Goal: Transaction & Acquisition: Purchase product/service

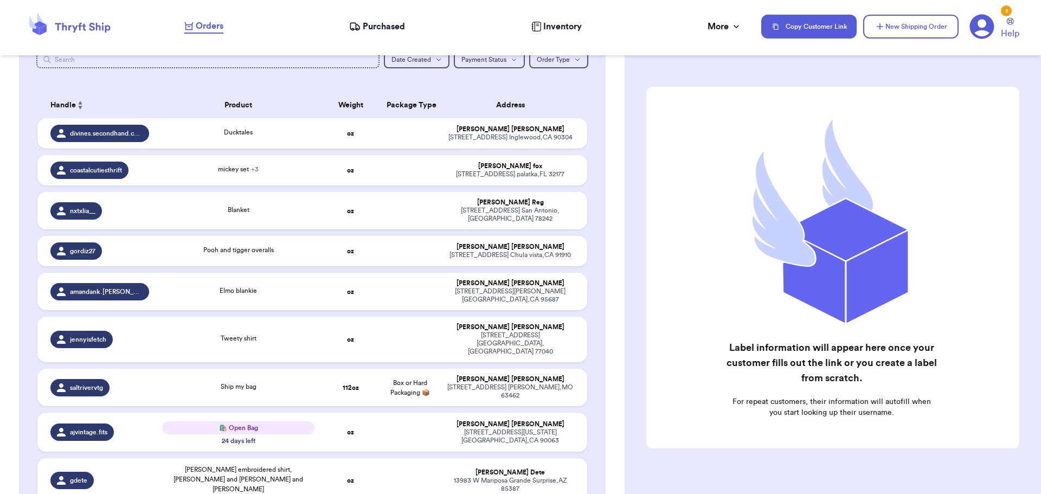
scroll to position [163, 0]
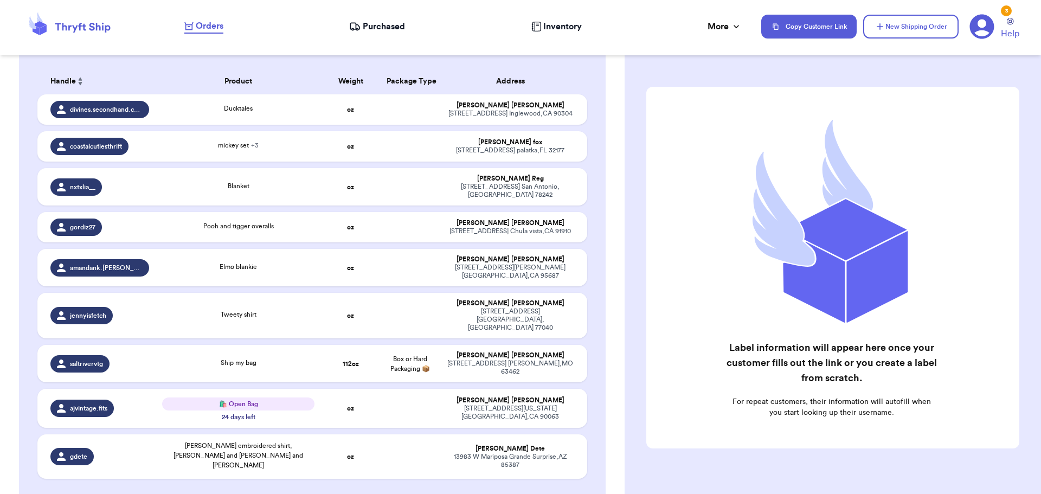
click at [371, 33] on span "Purchased" at bounding box center [384, 26] width 42 height 13
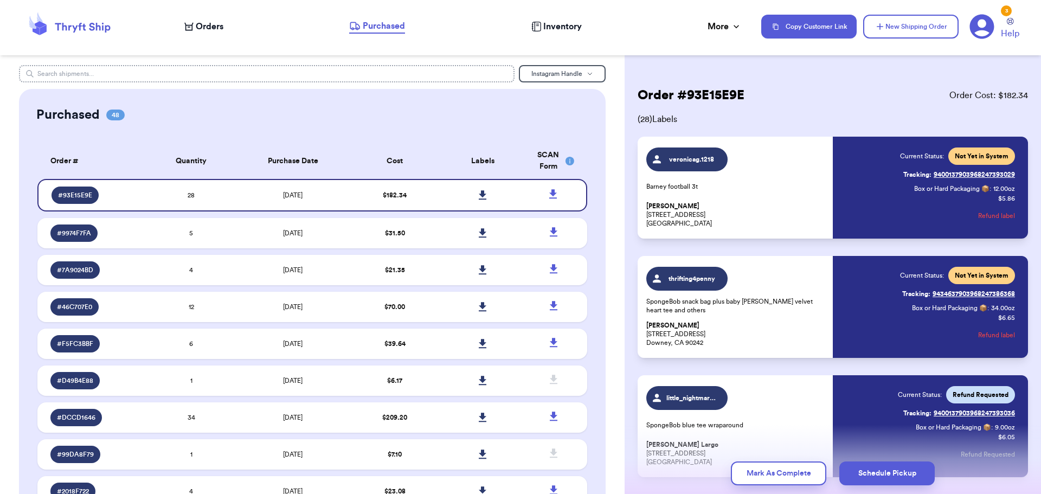
click at [316, 74] on input "text" at bounding box center [267, 73] width 496 height 17
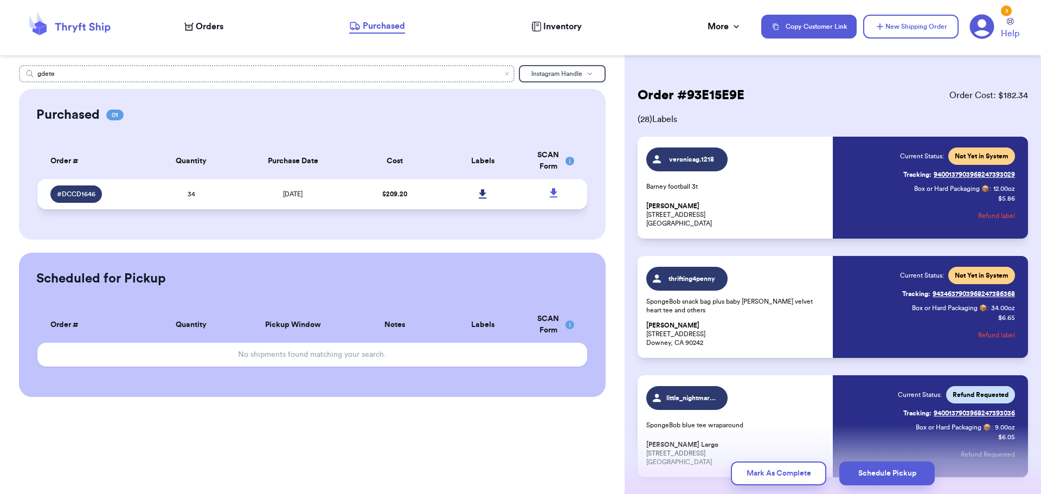
type input "gdete"
click at [440, 199] on td at bounding box center [483, 194] width 88 height 30
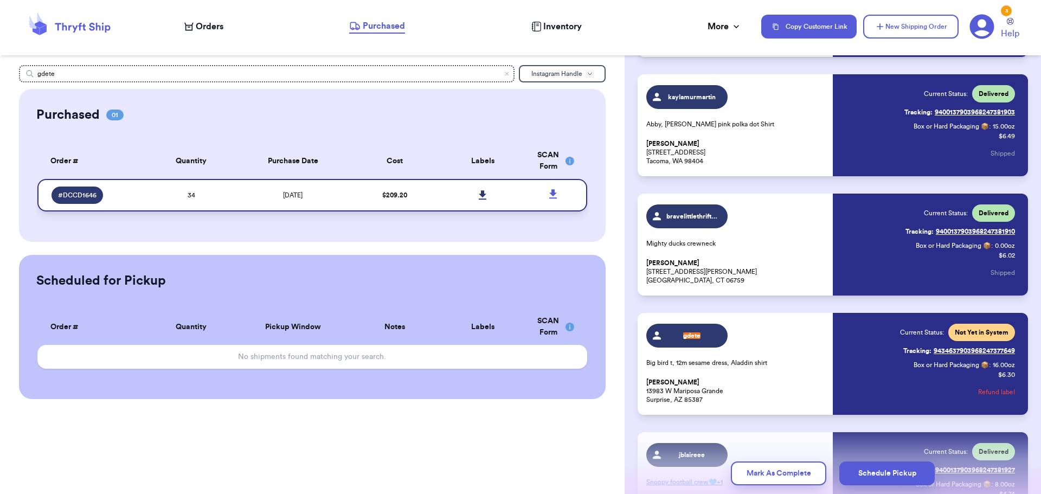
scroll to position [1153, 0]
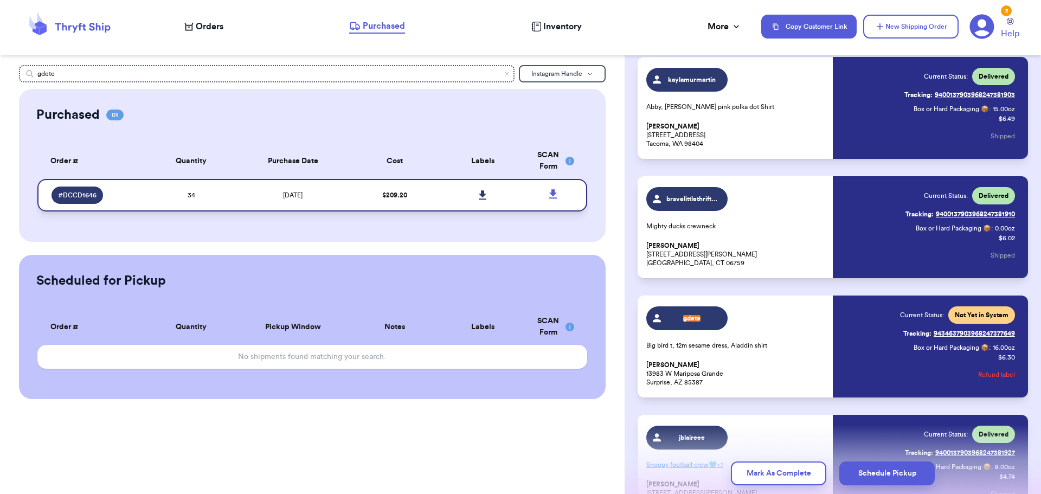
click at [480, 195] on icon at bounding box center [483, 194] width 8 height 9
click at [210, 25] on span "Orders" at bounding box center [210, 26] width 28 height 13
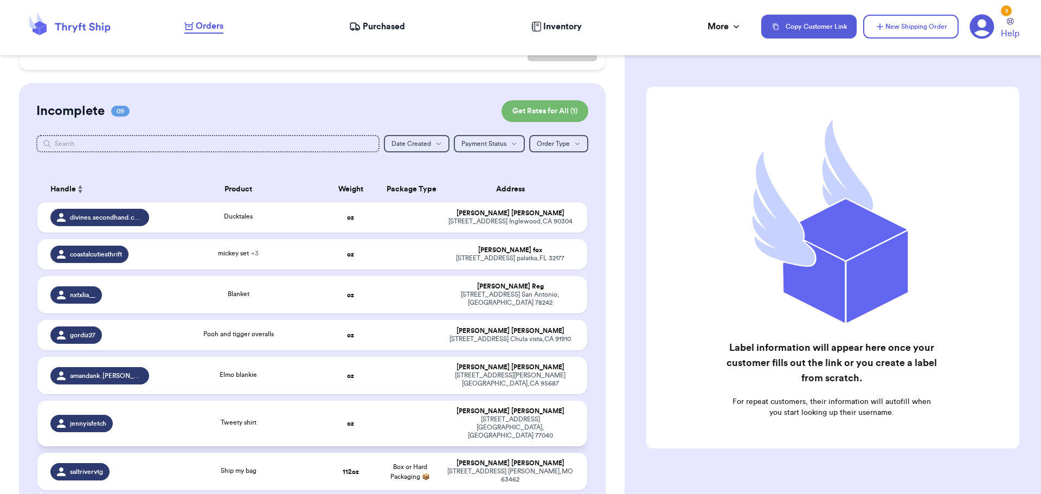
scroll to position [217, 0]
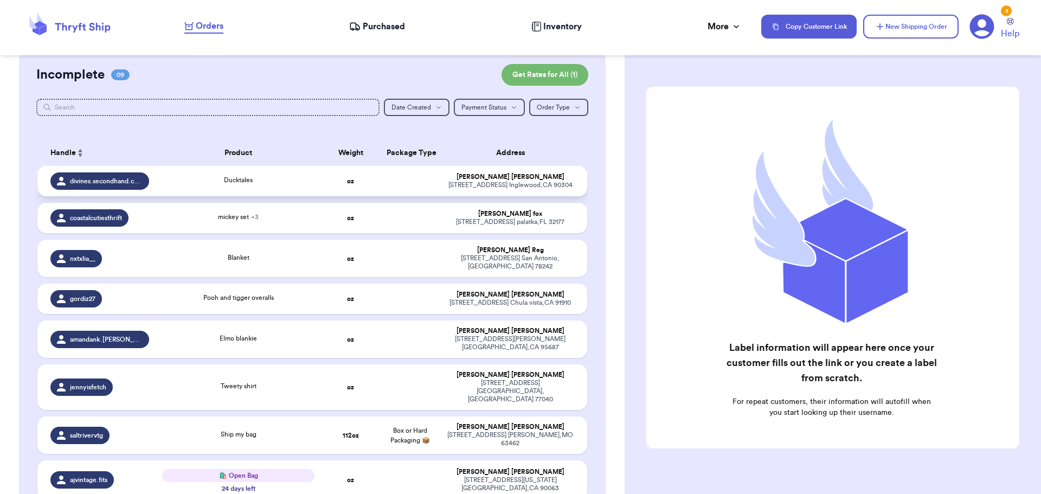
click at [268, 185] on div "Ducktales" at bounding box center [238, 181] width 153 height 12
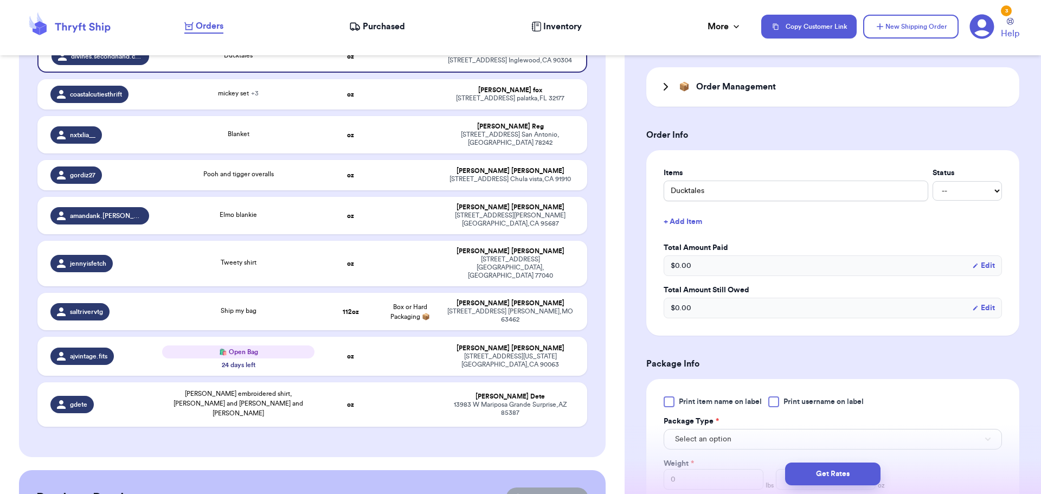
click at [699, 218] on button "+ Add Item" at bounding box center [832, 222] width 347 height 24
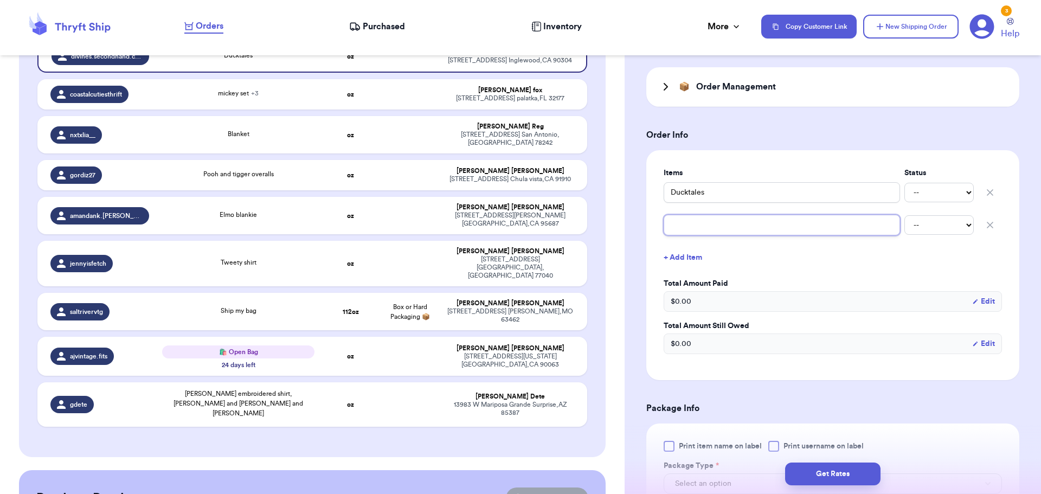
click at [700, 220] on input "text" at bounding box center [782, 225] width 236 height 21
type input "s"
type input "sn"
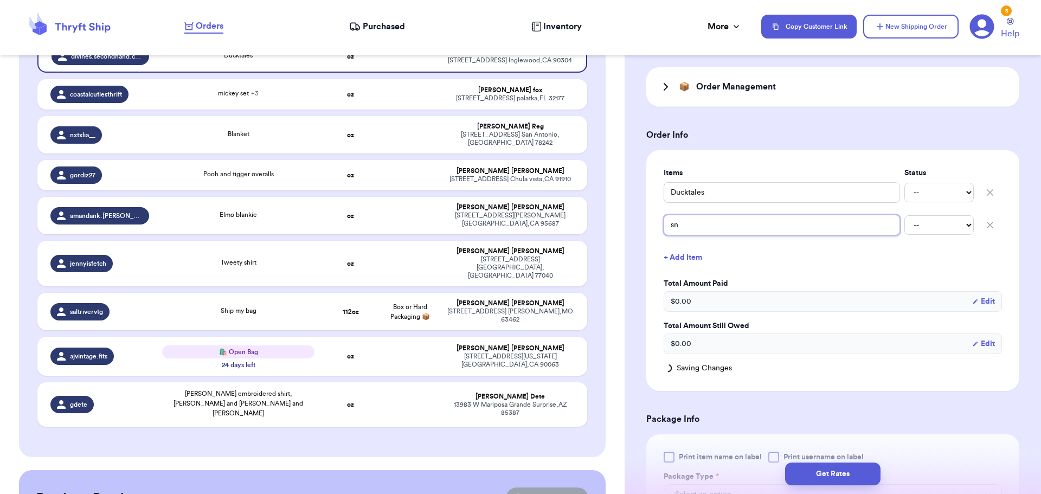
type input "sno"
type input "snop"
type input "sno"
type input "snoo"
type input "snoop"
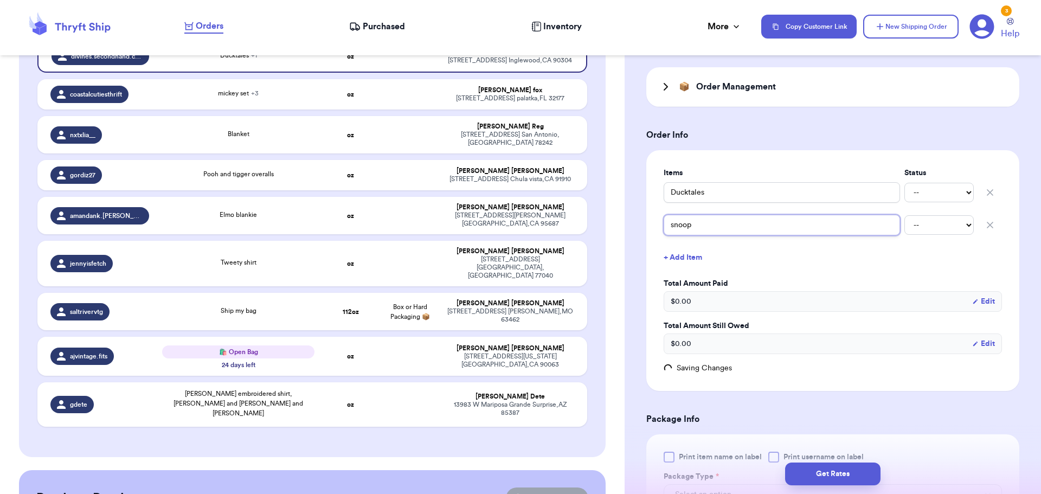
type input "snoopy"
type input "snoopy t"
type input "snoopy te"
type input "[PERSON_NAME]"
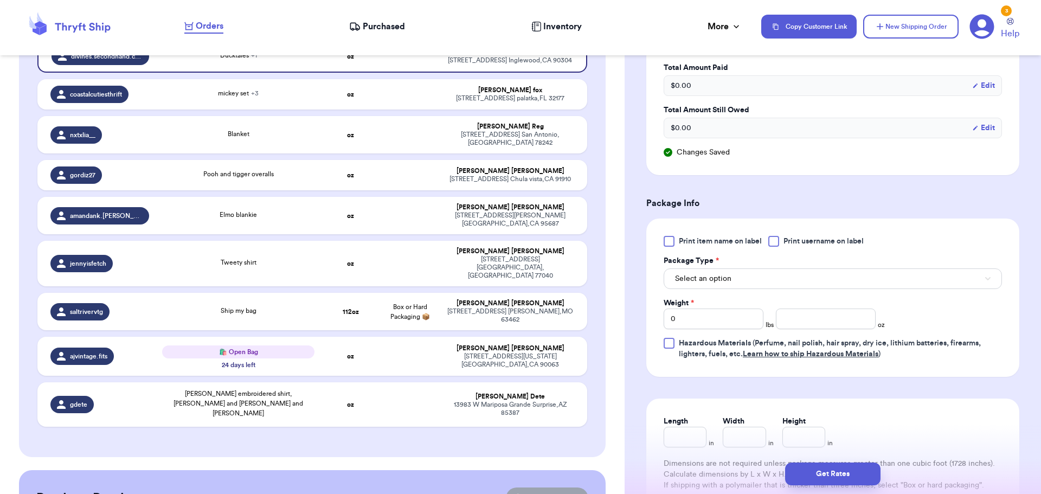
scroll to position [434, 0]
type input "[PERSON_NAME]"
click at [775, 240] on div at bounding box center [773, 240] width 11 height 11
click at [0, 0] on input "Print username on label" at bounding box center [0, 0] width 0 height 0
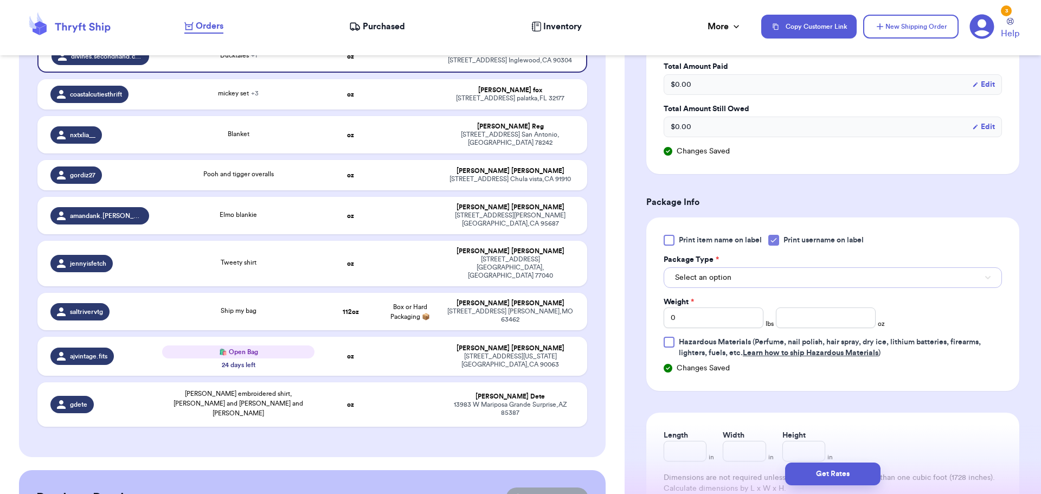
click at [769, 286] on button "Select an option" at bounding box center [833, 277] width 338 height 21
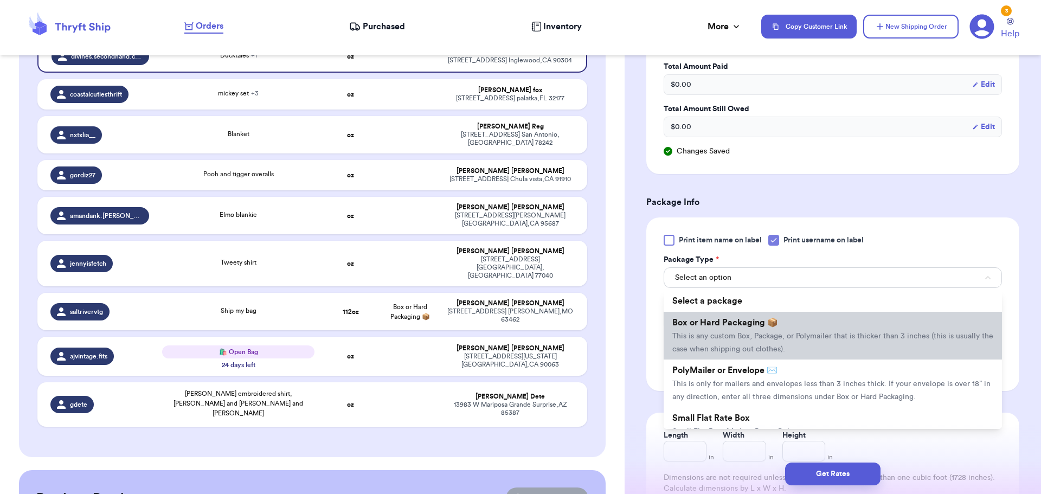
click at [756, 323] on span "Box or Hard Packaging 📦" at bounding box center [725, 322] width 106 height 9
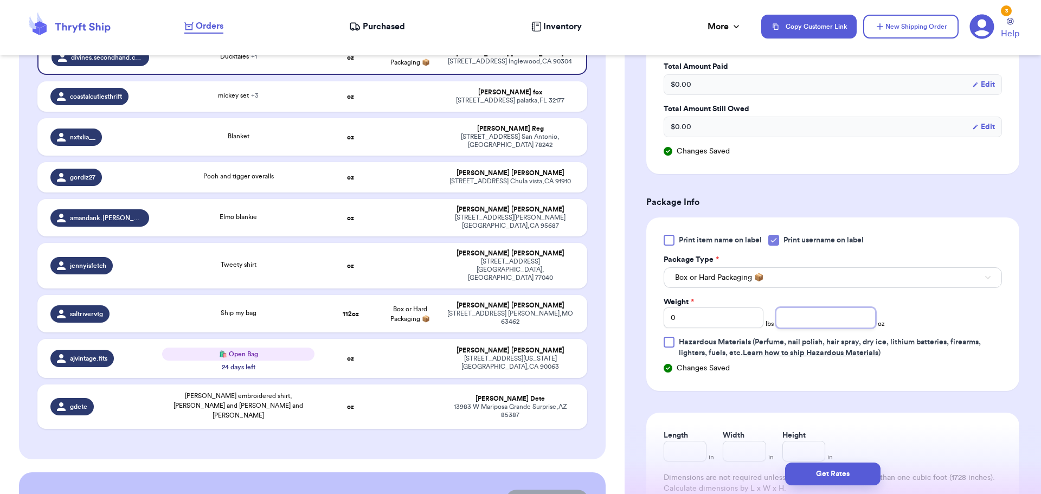
click at [788, 318] on input "number" at bounding box center [826, 317] width 100 height 21
type input "14"
click at [831, 476] on button "Get Rates" at bounding box center [832, 474] width 95 height 23
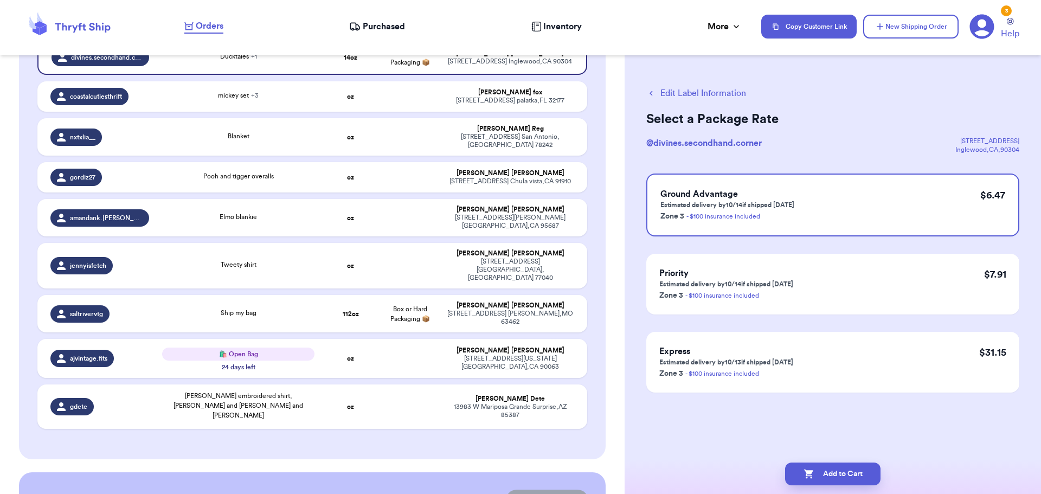
scroll to position [0, 0]
click at [827, 477] on button "Add to Cart" at bounding box center [832, 474] width 95 height 23
checkbox input "true"
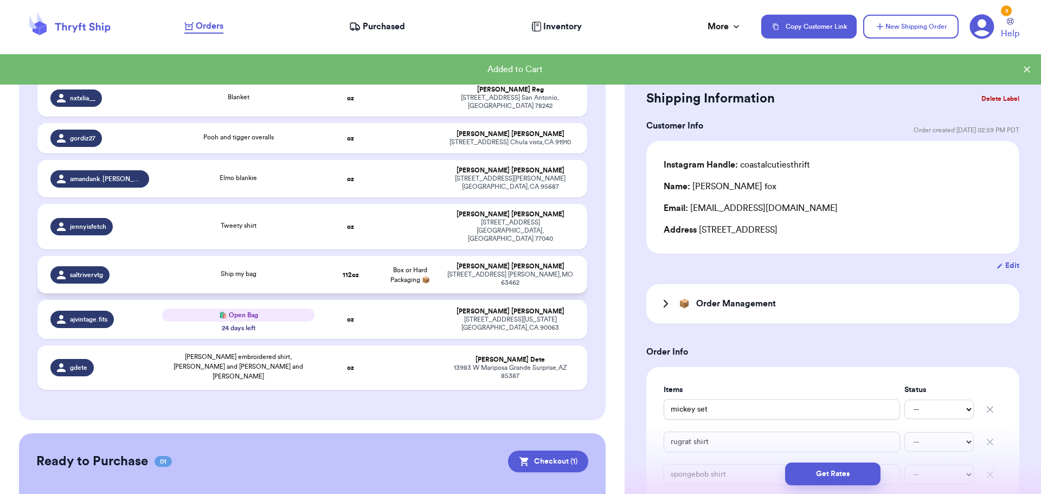
click at [295, 269] on div "Ship my bag" at bounding box center [238, 275] width 153 height 12
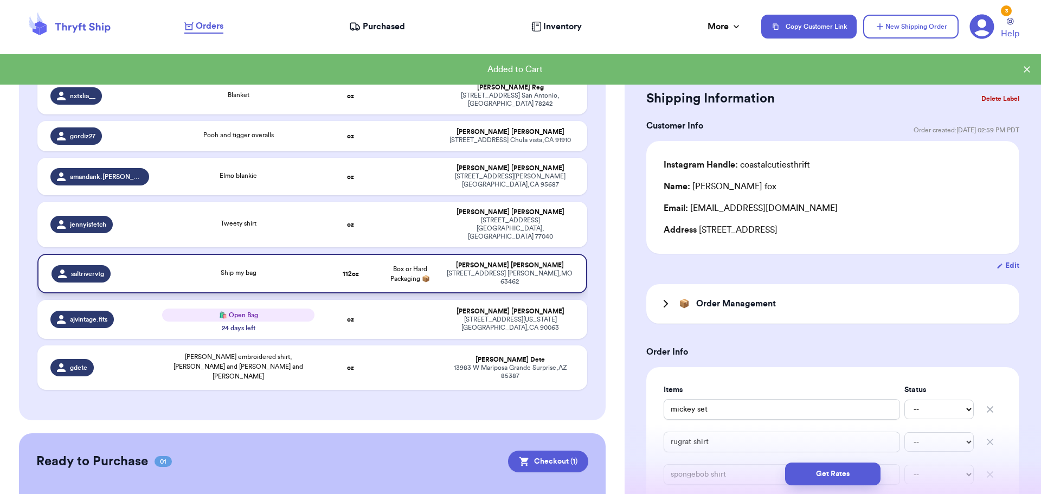
type input "Ship my bag"
type input "7"
type input "0"
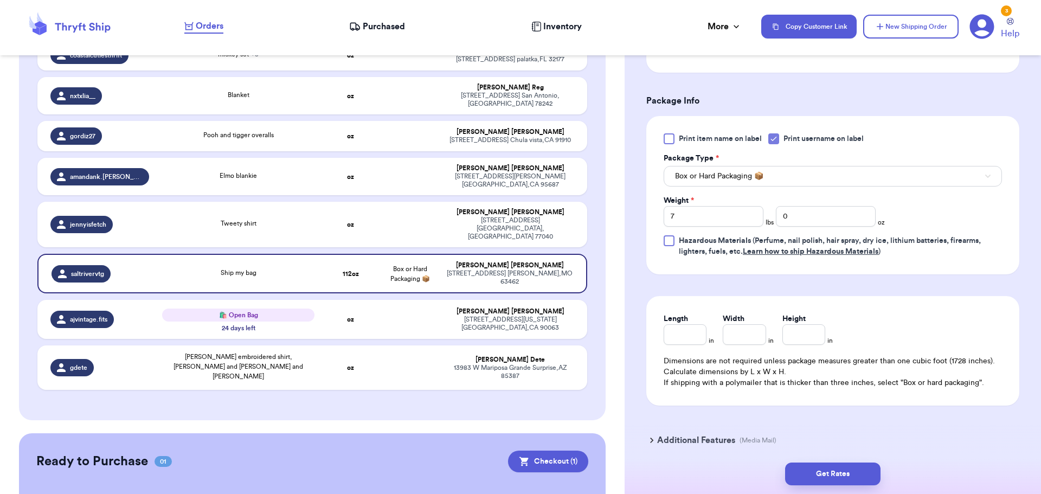
scroll to position [488, 0]
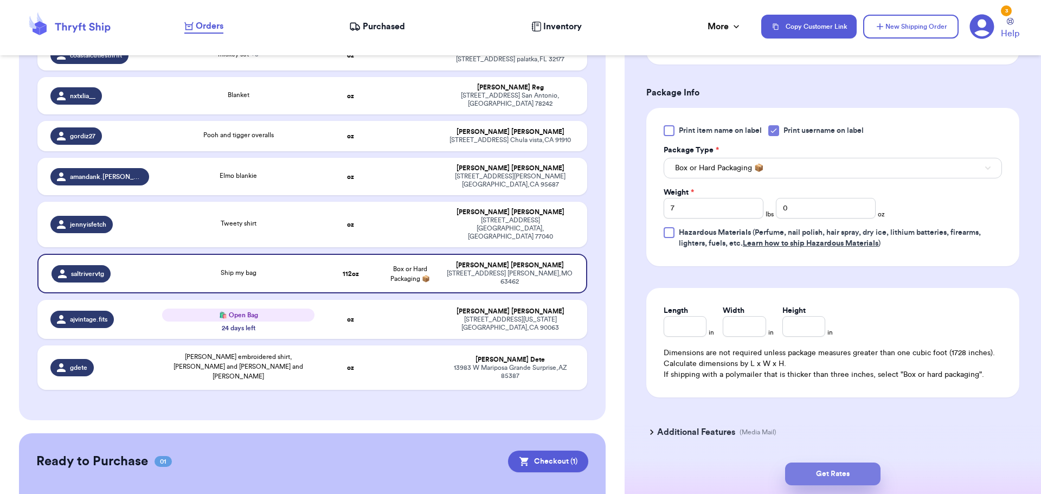
click at [842, 472] on button "Get Rates" at bounding box center [832, 474] width 95 height 23
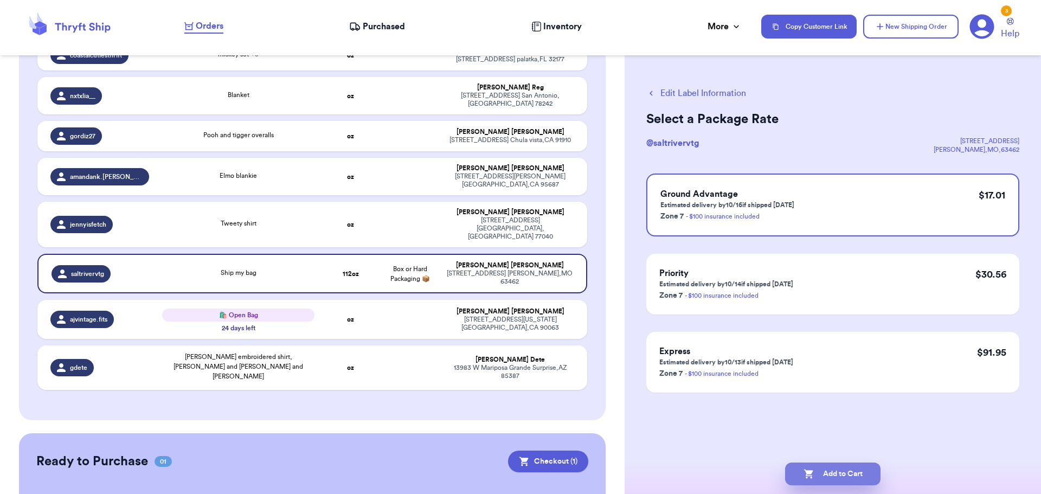
click at [844, 475] on button "Add to Cart" at bounding box center [832, 474] width 95 height 23
checkbox input "true"
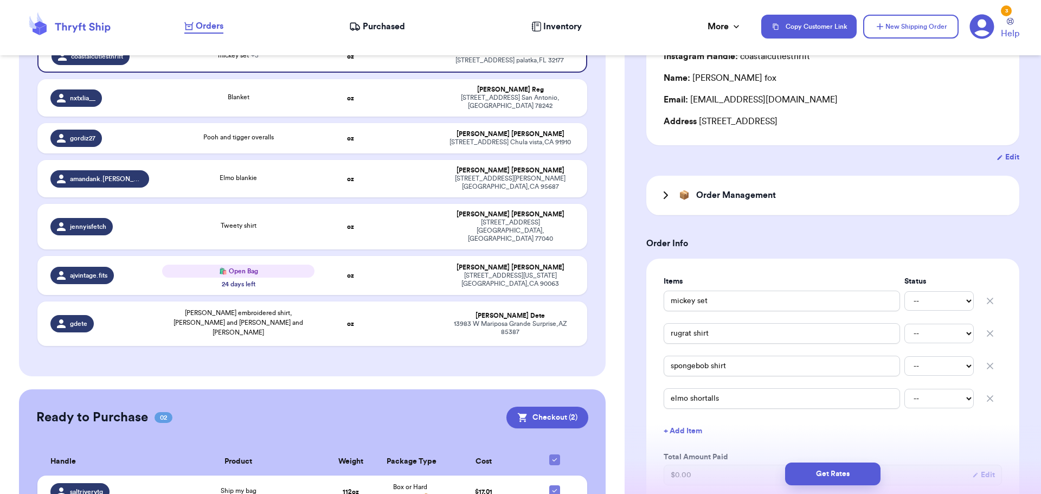
scroll to position [163, 0]
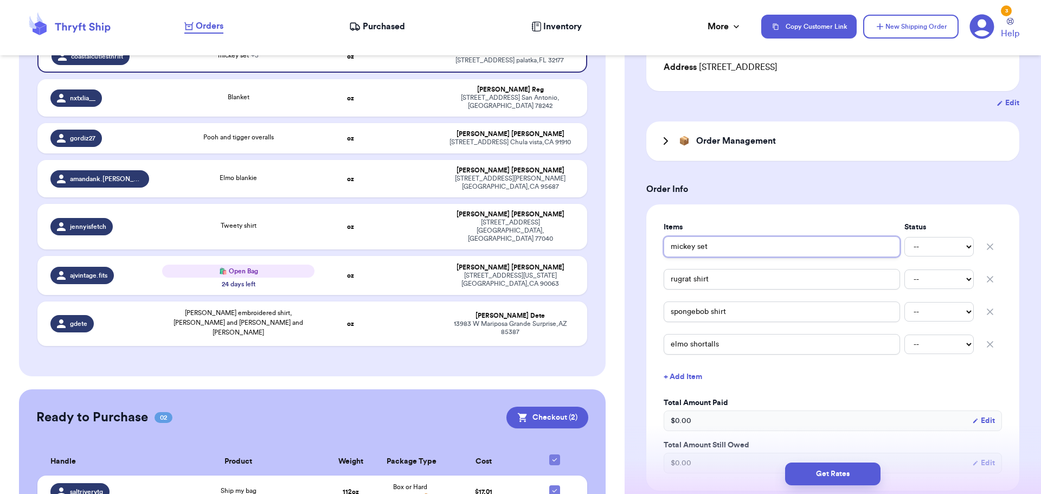
click at [739, 242] on input "mickey set" at bounding box center [782, 246] width 236 height 21
type input "mickey set"
type input "[PERSON_NAME] set s"
type input "[PERSON_NAME] set so"
type input "mickey set soc"
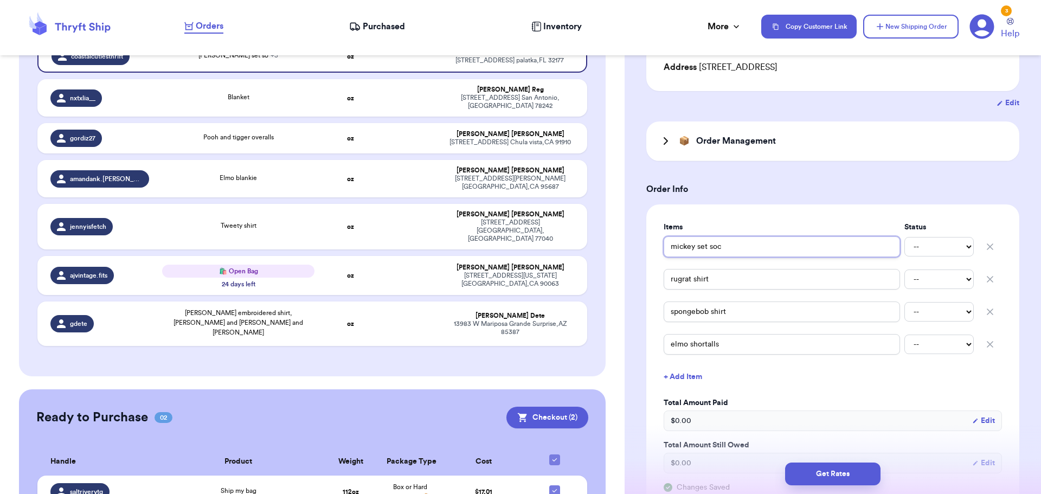
type input "mickey set soce"
type input "mickey set socer"
type input "mickey set soce"
type input "mickey set soc"
type input "mickey set socc"
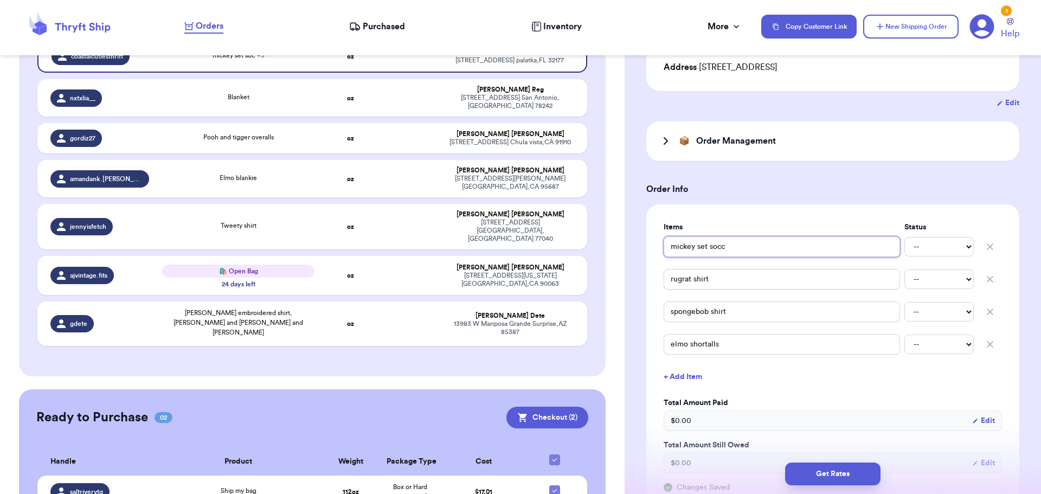
type input "mickey set socce"
type input "mickey set soccer"
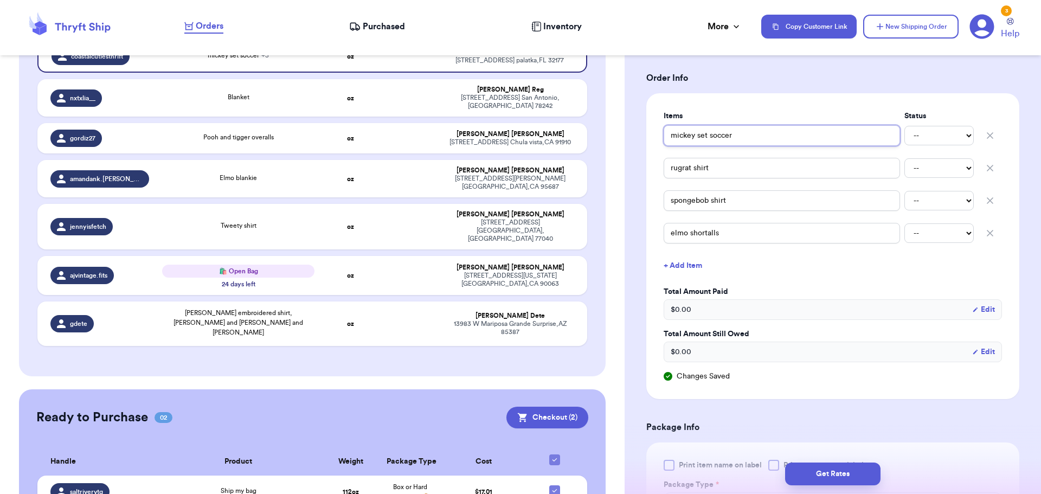
scroll to position [325, 0]
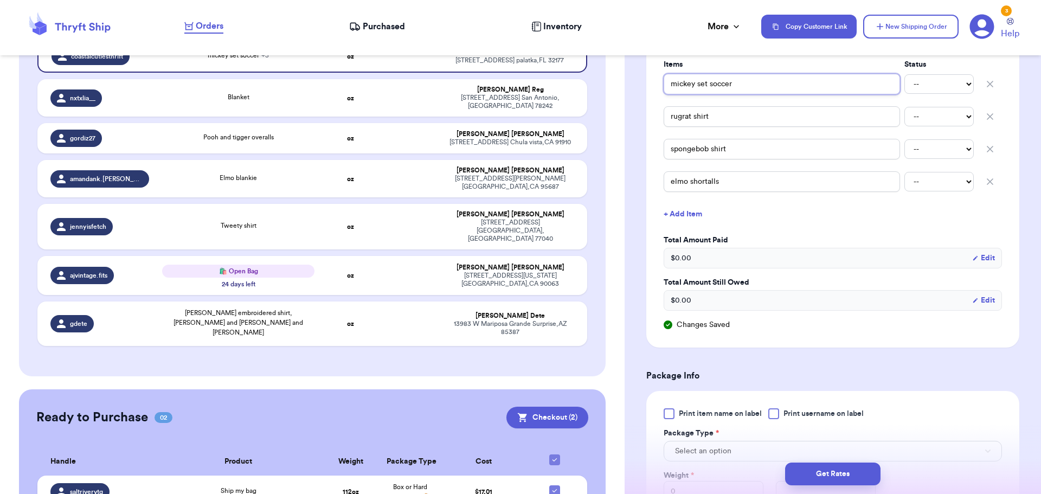
type input "mickey set soccer"
click at [774, 412] on div at bounding box center [773, 413] width 11 height 11
click at [0, 0] on input "Print username on label" at bounding box center [0, 0] width 0 height 0
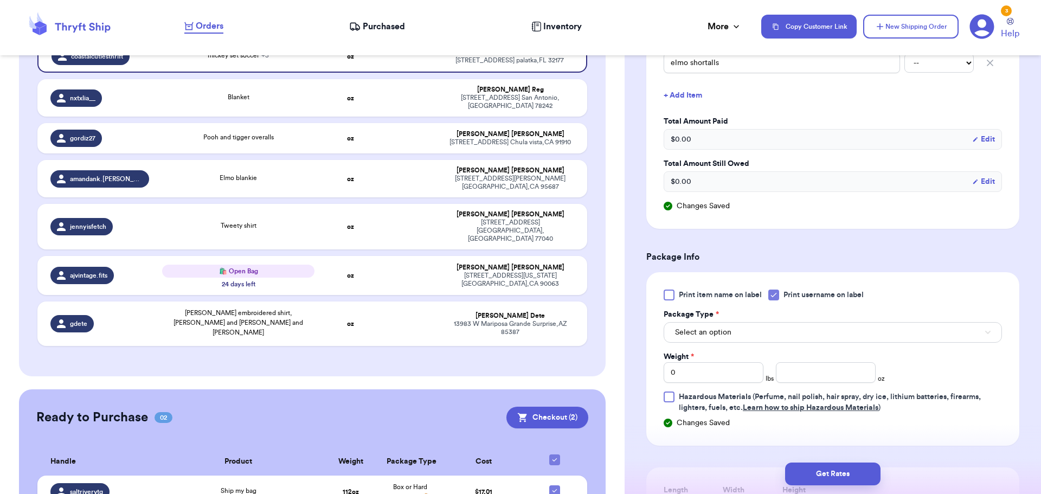
scroll to position [488, 0]
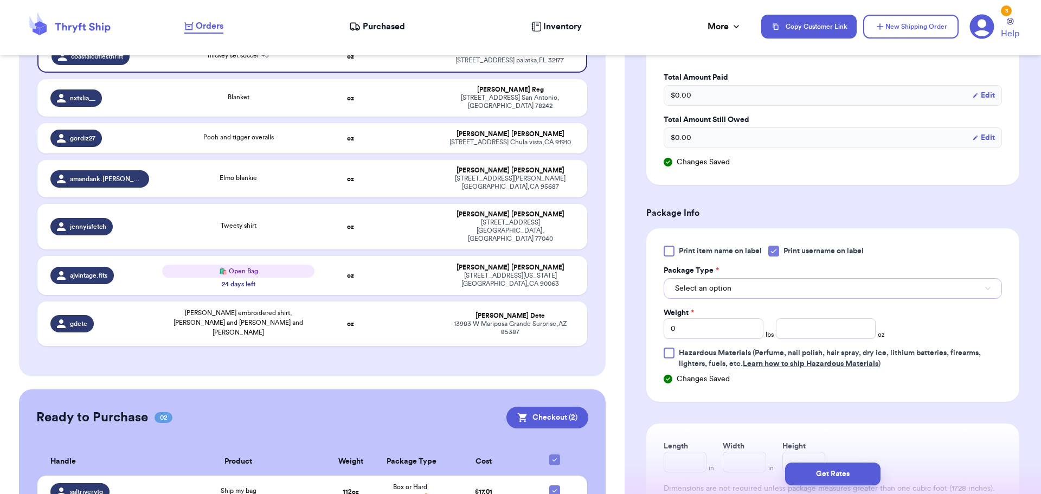
click at [690, 293] on span "Select an option" at bounding box center [703, 288] width 56 height 11
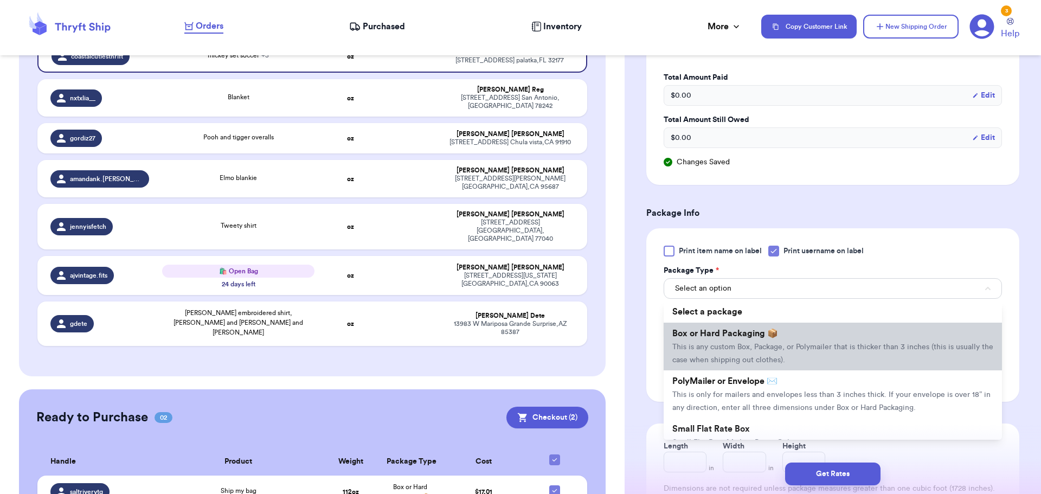
click at [697, 345] on span "This is any custom Box, Package, or Polymailer that is thicker than 3 inches (t…" at bounding box center [832, 353] width 321 height 21
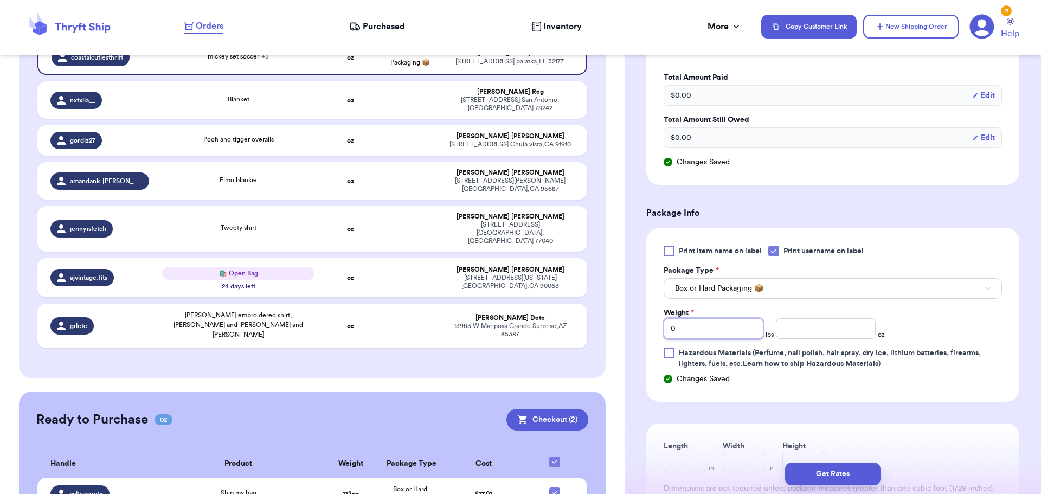
drag, startPoint x: 688, startPoint y: 325, endPoint x: 614, endPoint y: 323, distance: 73.8
click at [614, 323] on div "Customer Link New Order Total Balance Payout $ 0.00 Recent Payments View all No…" at bounding box center [520, 247] width 1041 height 494
type input "1"
click at [806, 332] on input "number" at bounding box center [826, 328] width 100 height 21
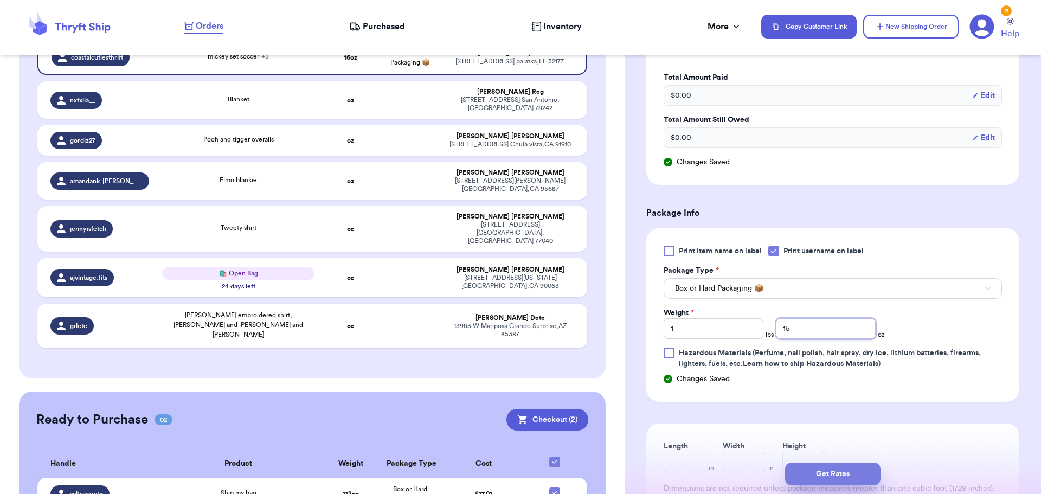
type input "15"
click at [855, 476] on button "Get Rates" at bounding box center [832, 474] width 95 height 23
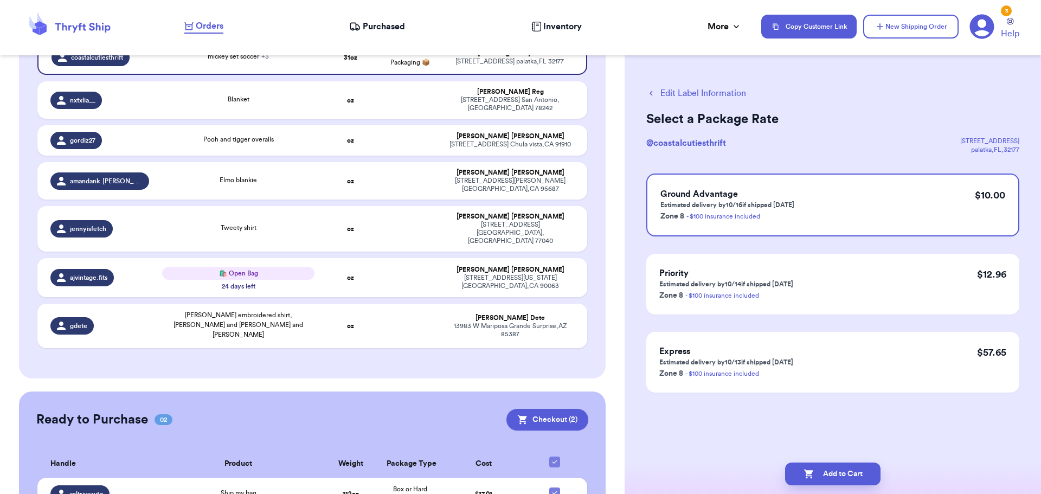
scroll to position [0, 0]
click at [855, 476] on button "Add to Cart" at bounding box center [832, 474] width 95 height 23
checkbox input "true"
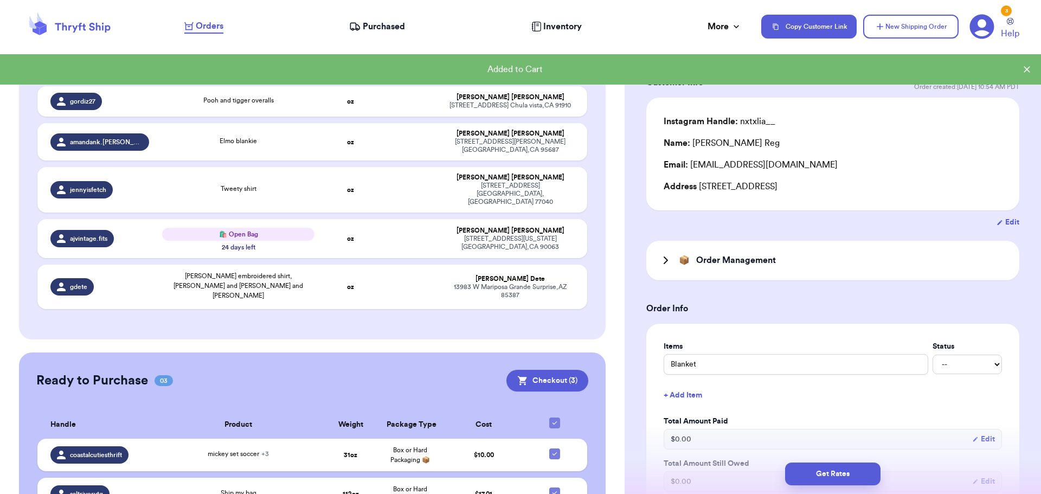
scroll to position [108, 0]
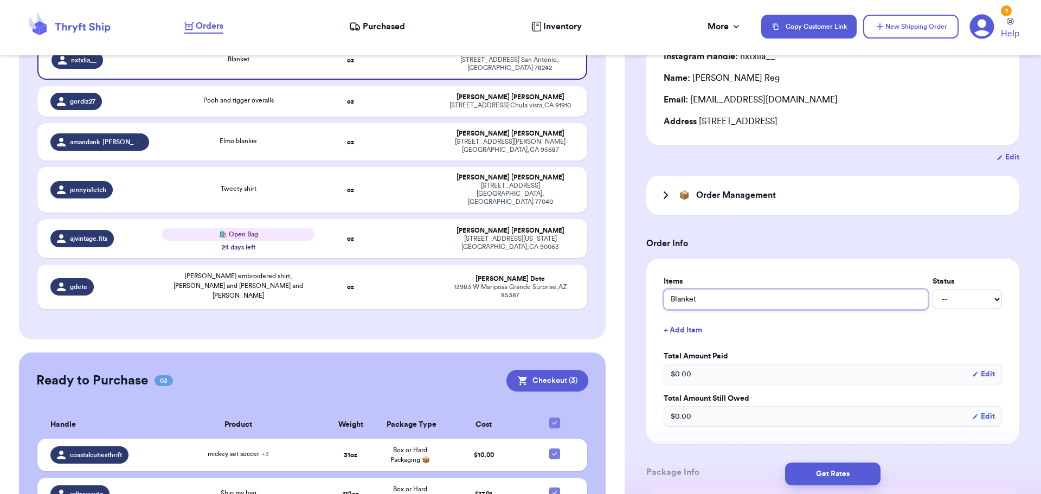
click at [668, 297] on input "Blanket" at bounding box center [796, 299] width 265 height 21
type input "PBlanket"
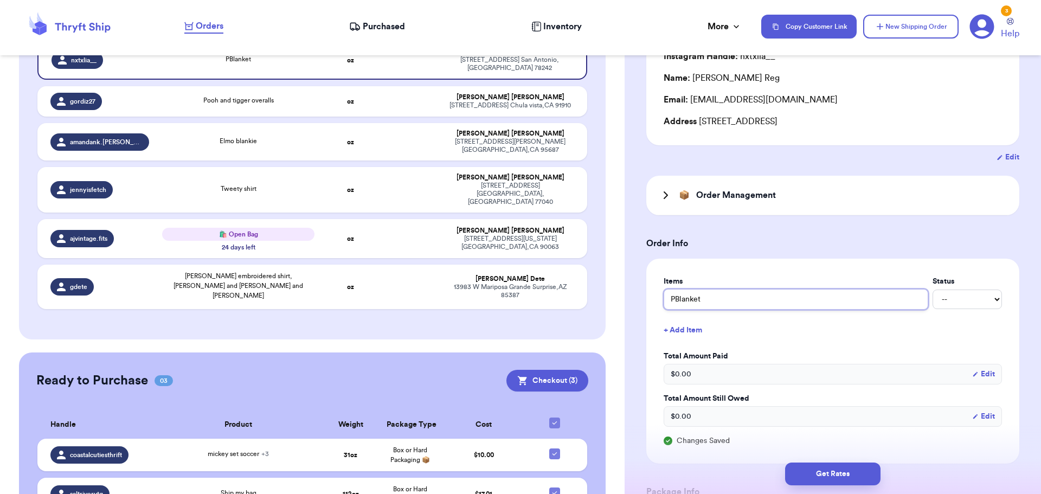
type input "PMBlanket"
type input "PM Blanket"
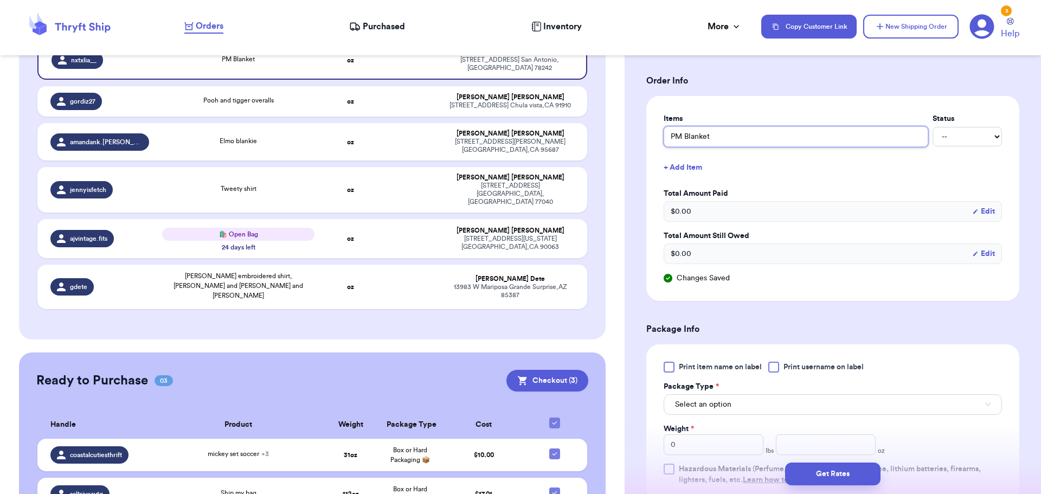
type input "PM Blanket"
click at [778, 370] on div at bounding box center [773, 367] width 11 height 11
click at [0, 0] on input "Print username on label" at bounding box center [0, 0] width 0 height 0
click at [765, 399] on button "Select an option" at bounding box center [833, 404] width 338 height 21
click at [758, 441] on li "Box or Hard Packaging 📦 This is any custom Box, Package, or Polymailer that is …" at bounding box center [833, 463] width 338 height 48
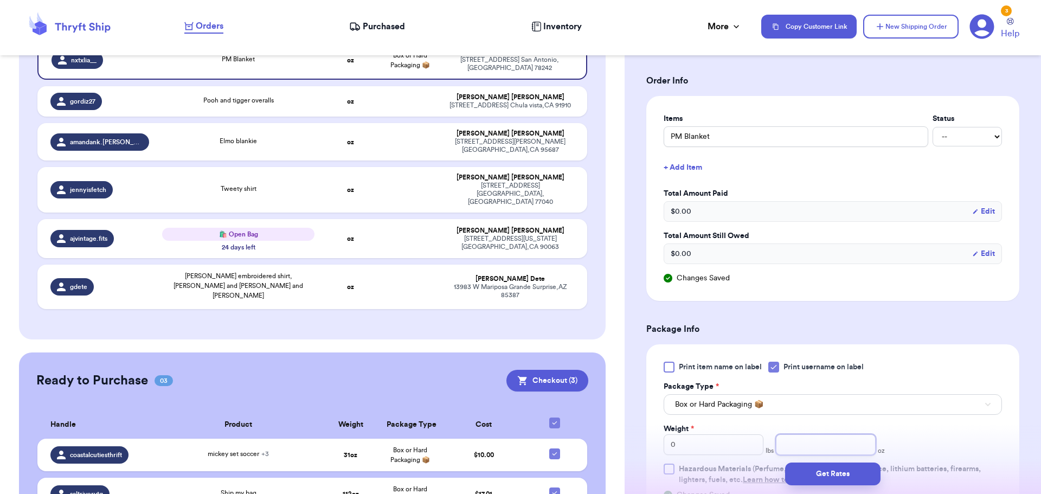
click at [813, 442] on input "number" at bounding box center [826, 444] width 100 height 21
type input "12"
click at [817, 474] on button "Get Rates" at bounding box center [832, 474] width 95 height 23
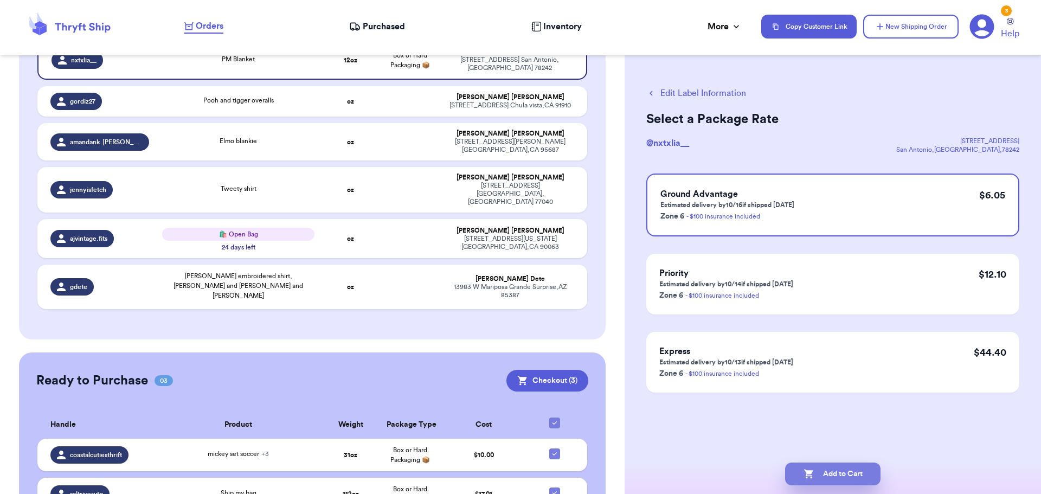
click at [842, 467] on button "Add to Cart" at bounding box center [832, 474] width 95 height 23
checkbox input "true"
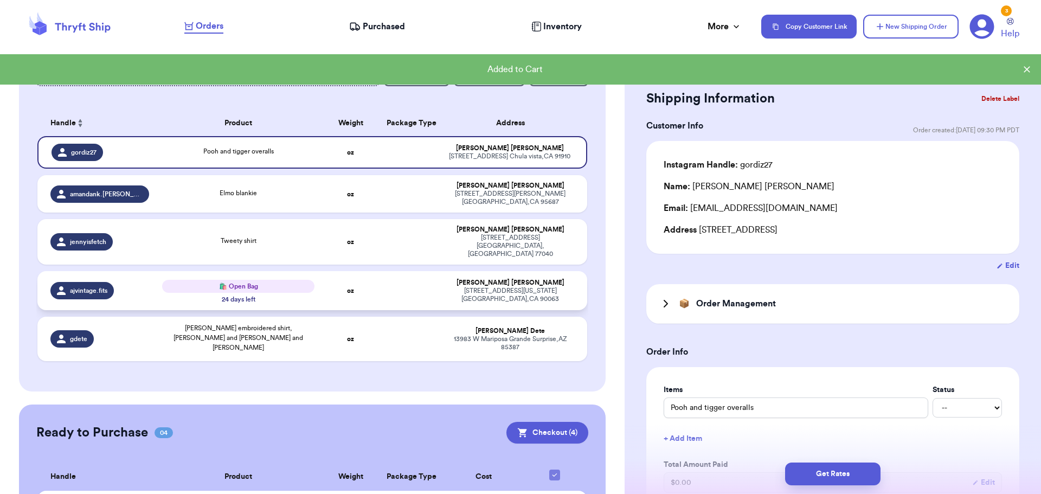
scroll to position [108, 0]
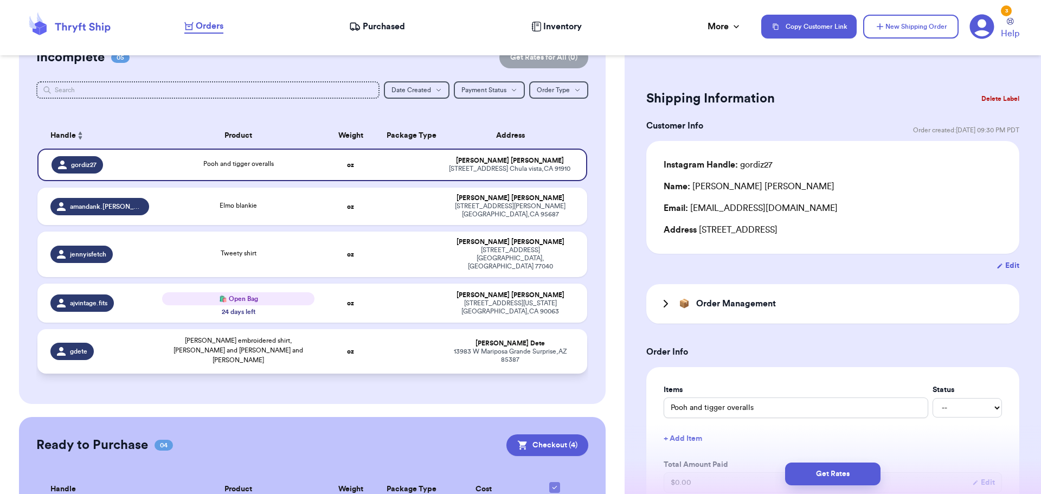
click at [396, 332] on td at bounding box center [409, 351] width 59 height 44
type input "[PERSON_NAME] embroidered shirt, [PERSON_NAME] and [PERSON_NAME] and [PERSON_NA…"
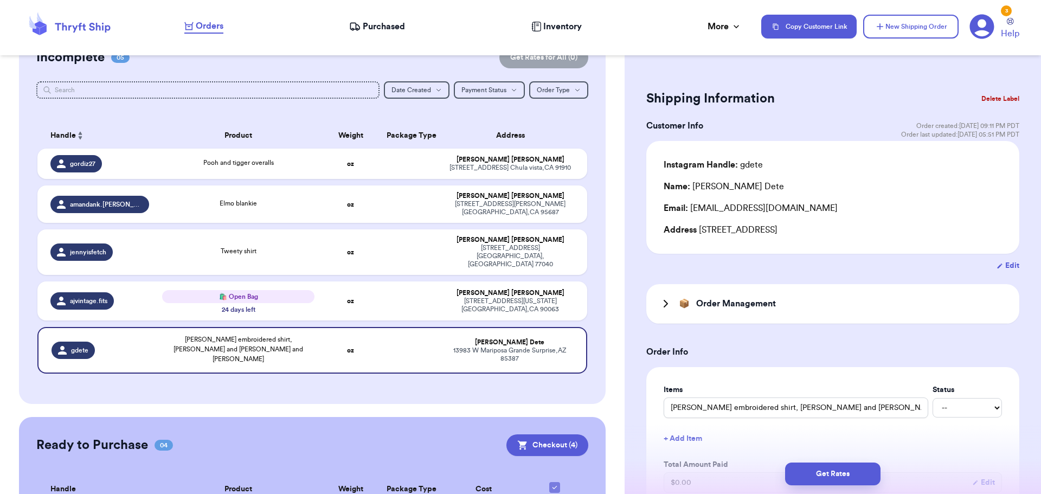
click at [1002, 94] on button "Delete Label" at bounding box center [1000, 99] width 47 height 24
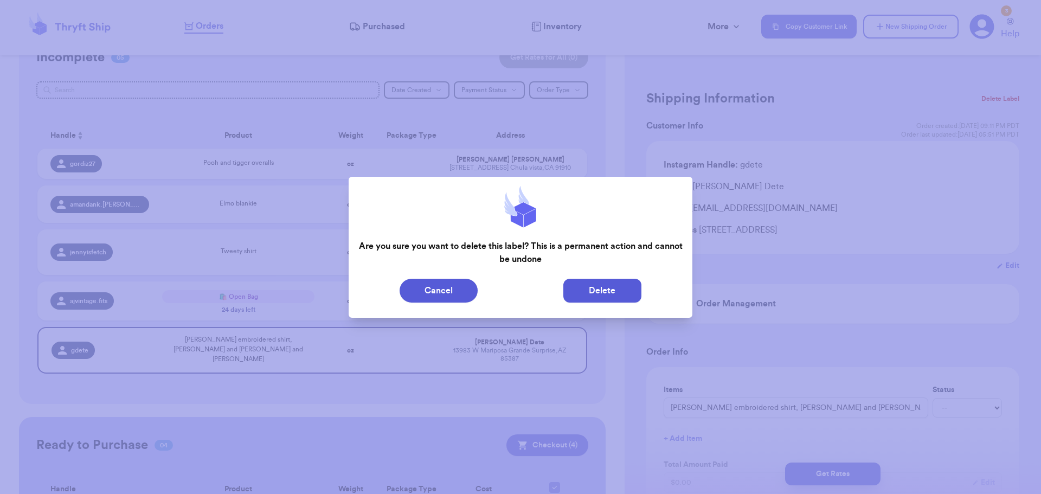
click at [586, 294] on button "Delete" at bounding box center [602, 291] width 78 height 24
type input "Pooh and tigger overalls"
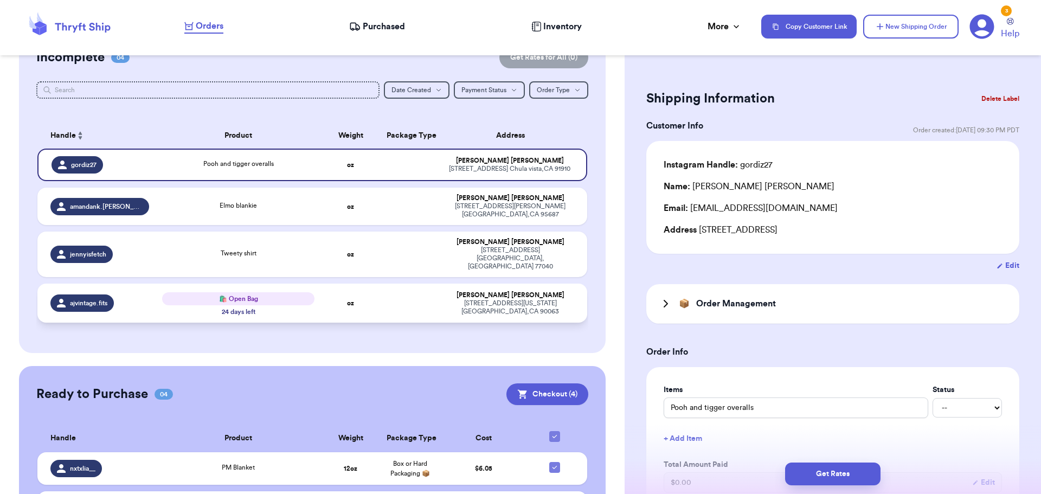
click at [447, 290] on td "[PERSON_NAME] [STREET_ADDRESS][US_STATE]" at bounding box center [514, 303] width 148 height 39
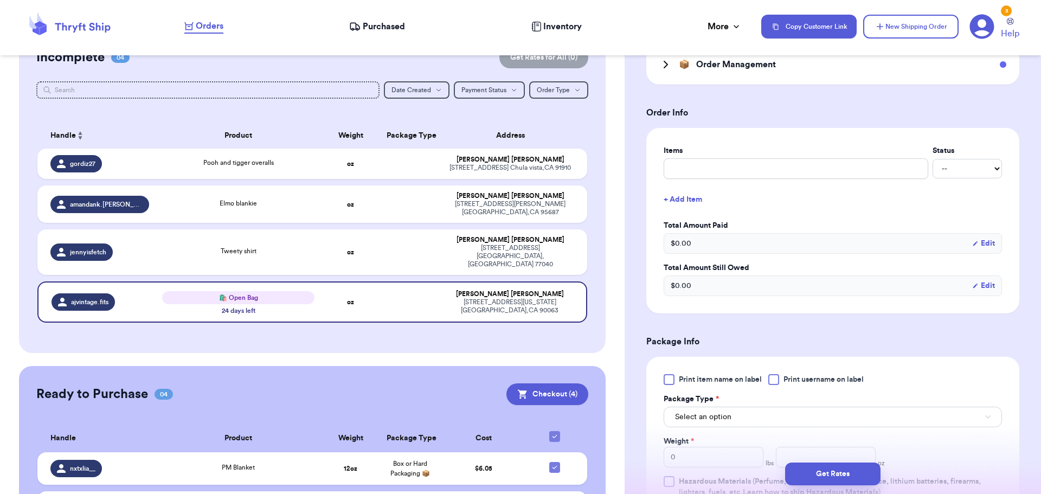
scroll to position [271, 0]
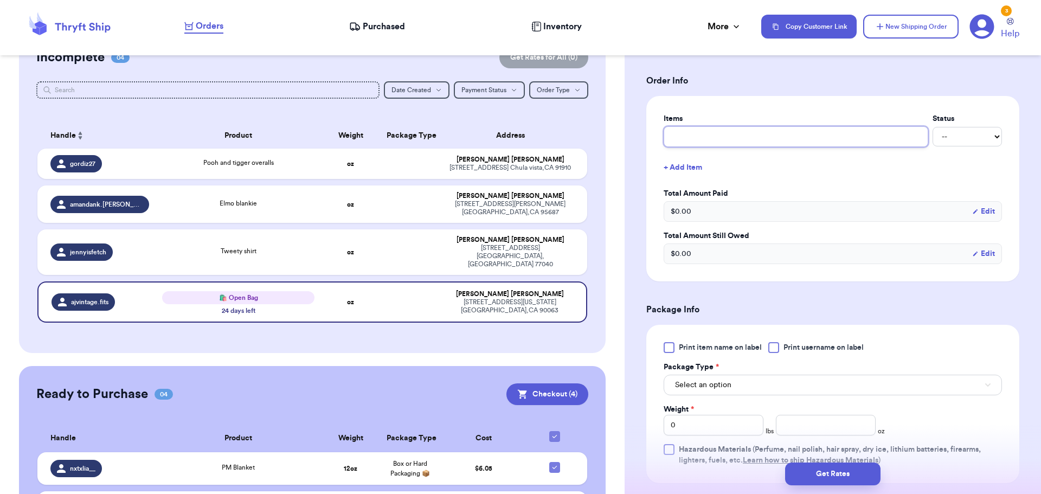
click at [863, 133] on input "text" at bounding box center [796, 136] width 265 height 21
click at [922, 193] on label "Total Amount Paid" at bounding box center [833, 193] width 338 height 11
click at [779, 349] on div at bounding box center [773, 347] width 11 height 11
click at [0, 0] on input "Print username on label" at bounding box center [0, 0] width 0 height 0
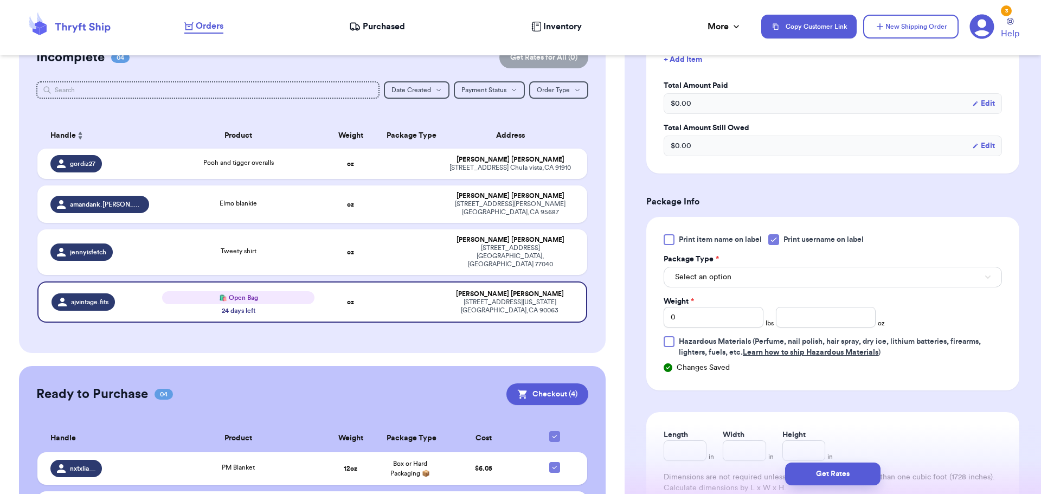
scroll to position [380, 0]
click at [752, 274] on button "Select an option" at bounding box center [833, 276] width 338 height 21
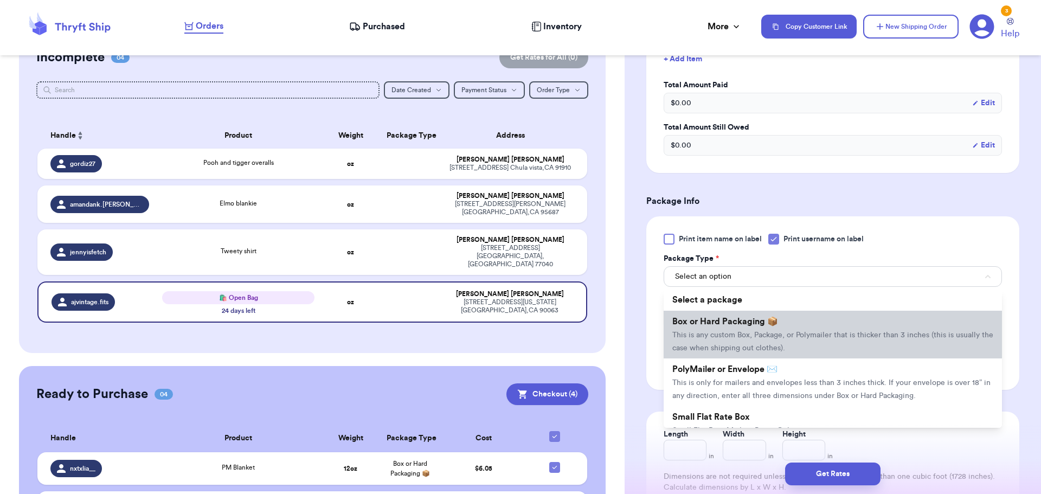
click at [790, 316] on li "Box or Hard Packaging 📦 This is any custom Box, Package, or Polymailer that is …" at bounding box center [833, 335] width 338 height 48
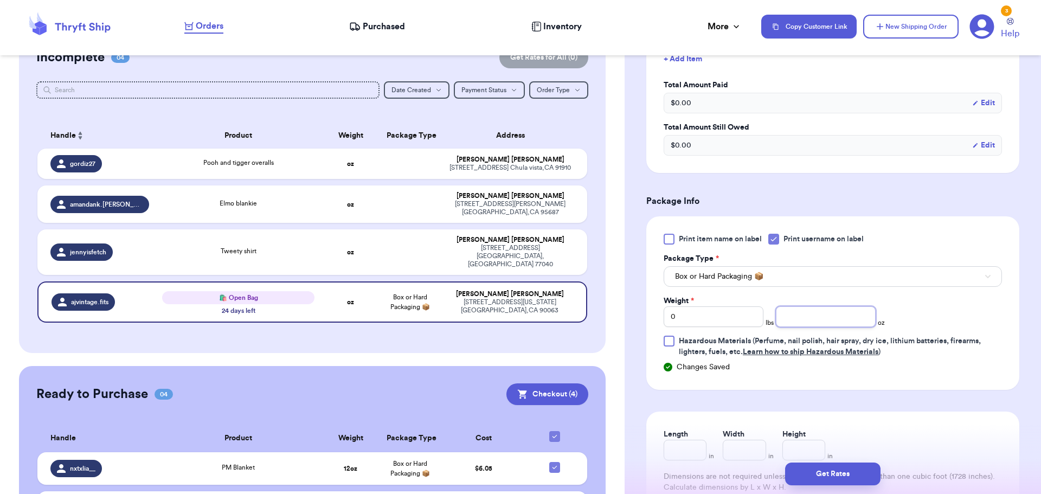
click at [790, 322] on input "number" at bounding box center [826, 316] width 100 height 21
click at [728, 318] on input "0" at bounding box center [714, 316] width 100 height 21
type input "1"
click at [796, 312] on input "number" at bounding box center [826, 316] width 100 height 21
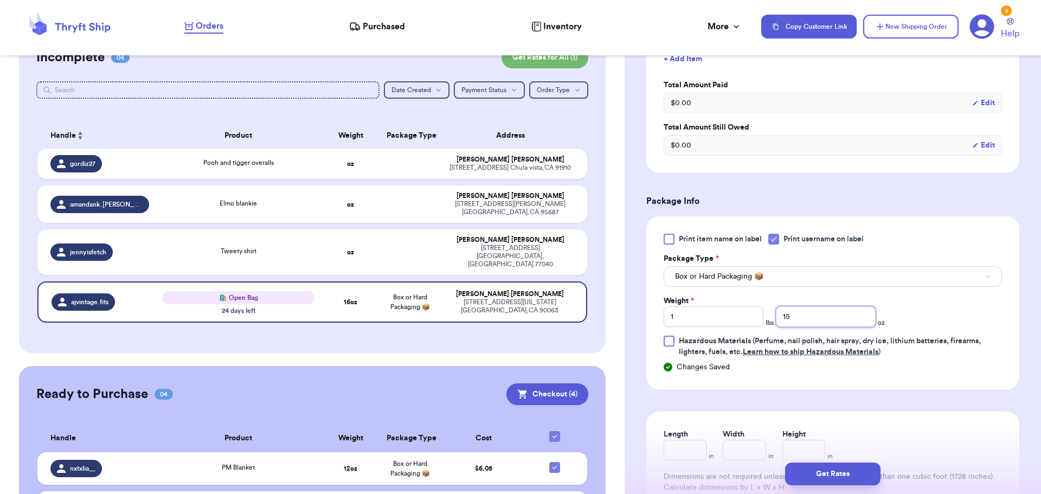
type input "1"
type input "9"
click at [833, 462] on div "Get Rates" at bounding box center [833, 474] width 416 height 40
click at [837, 477] on button "Get Rates" at bounding box center [832, 474] width 95 height 23
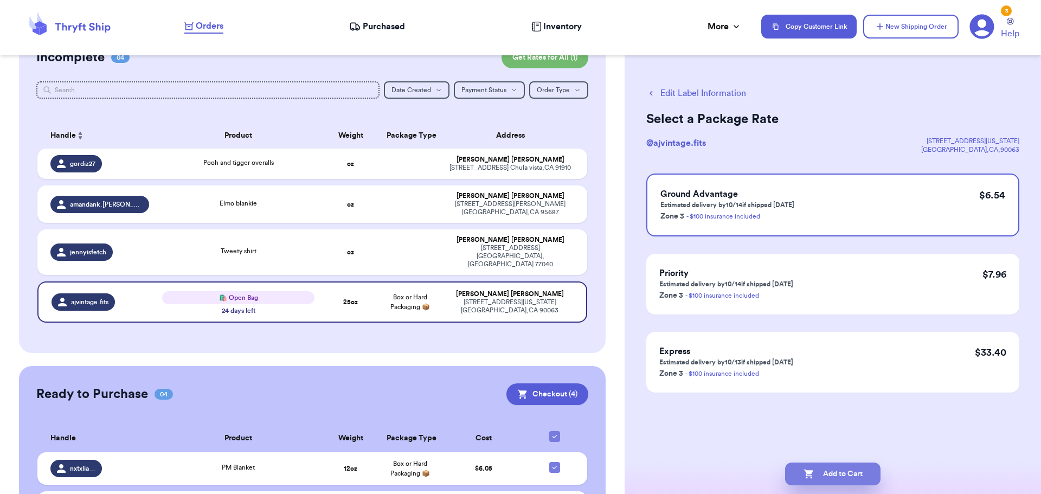
click at [832, 468] on button "Add to Cart" at bounding box center [832, 474] width 95 height 23
checkbox input "true"
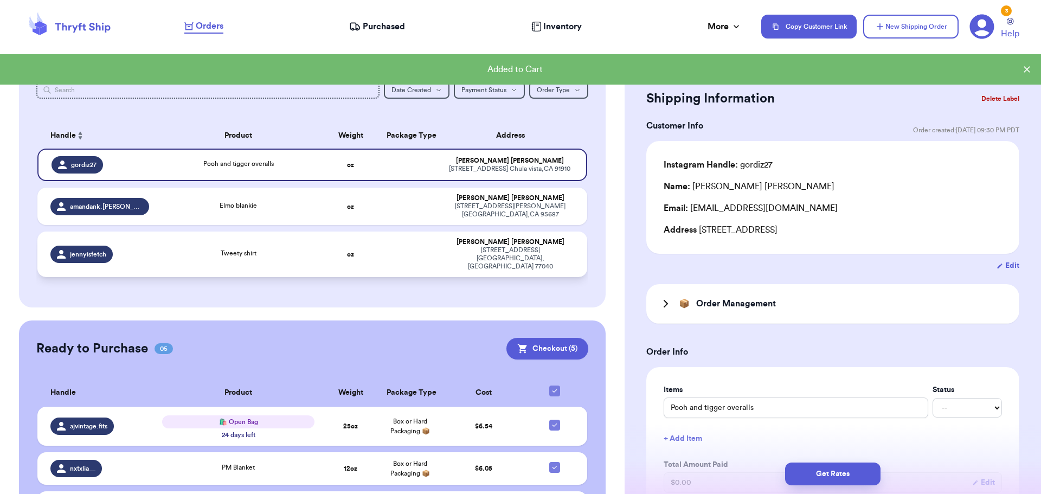
click at [415, 242] on td at bounding box center [409, 255] width 59 height 46
type input "Tweety shirt"
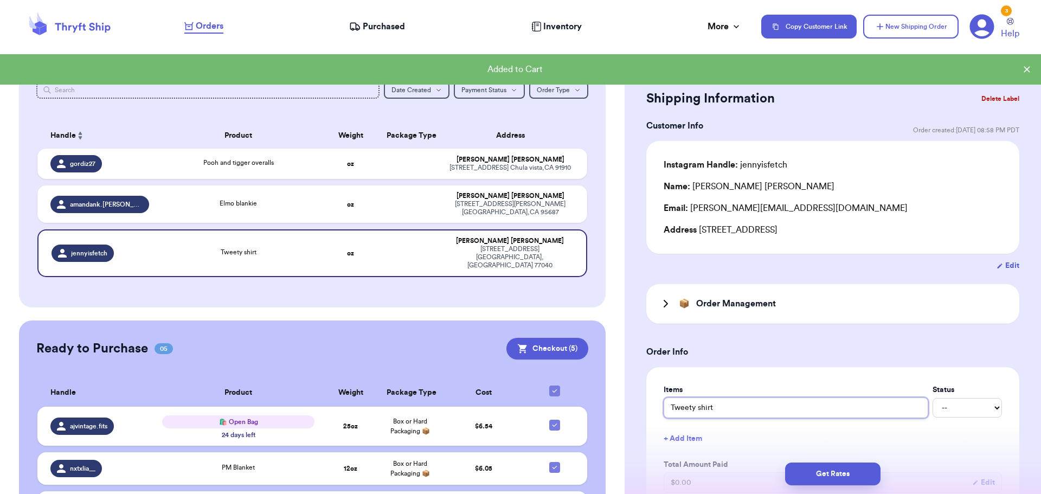
click at [715, 408] on input "Tweety shirt" at bounding box center [796, 407] width 265 height 21
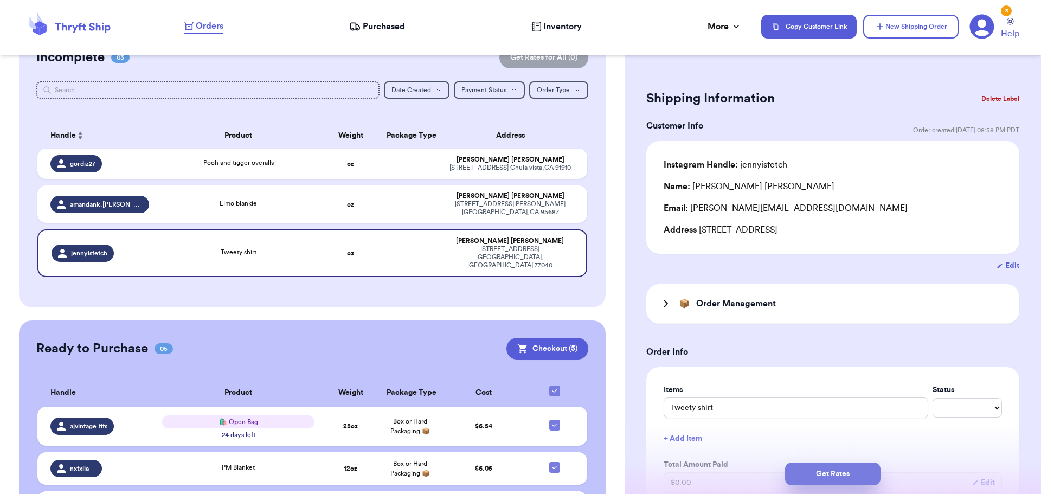
click at [840, 463] on button "Get Rates" at bounding box center [832, 474] width 95 height 23
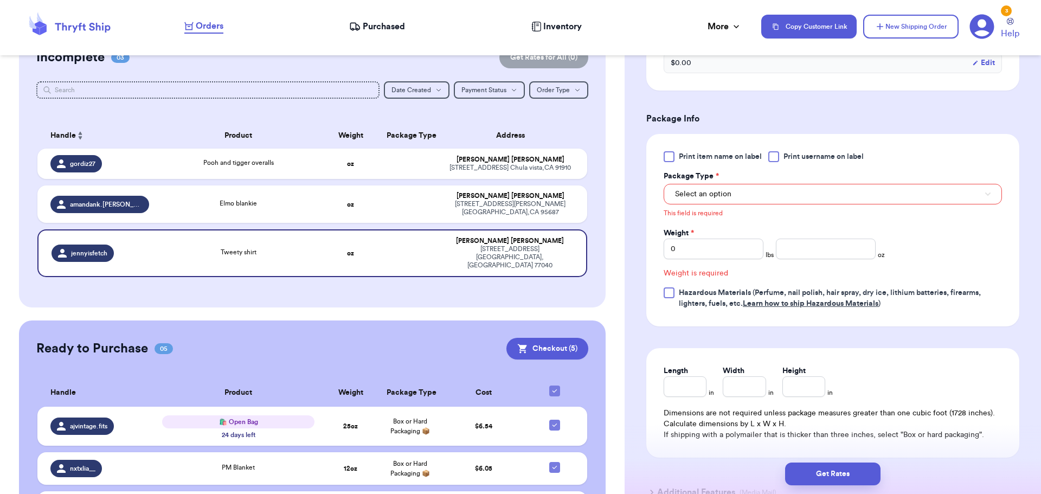
scroll to position [464, 0]
click at [730, 184] on button "Select an option" at bounding box center [833, 192] width 338 height 21
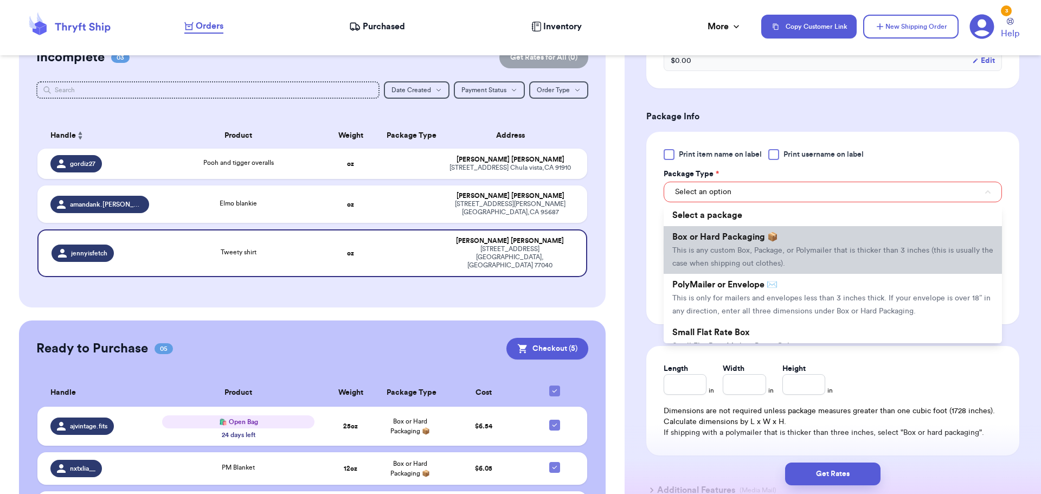
click at [739, 234] on span "Box or Hard Packaging 📦" at bounding box center [725, 237] width 106 height 9
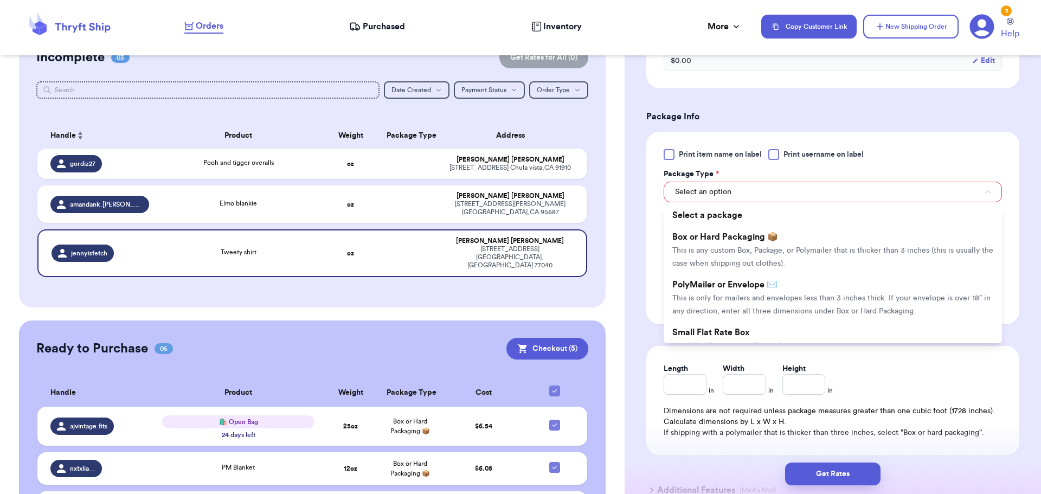
scroll to position [450, 0]
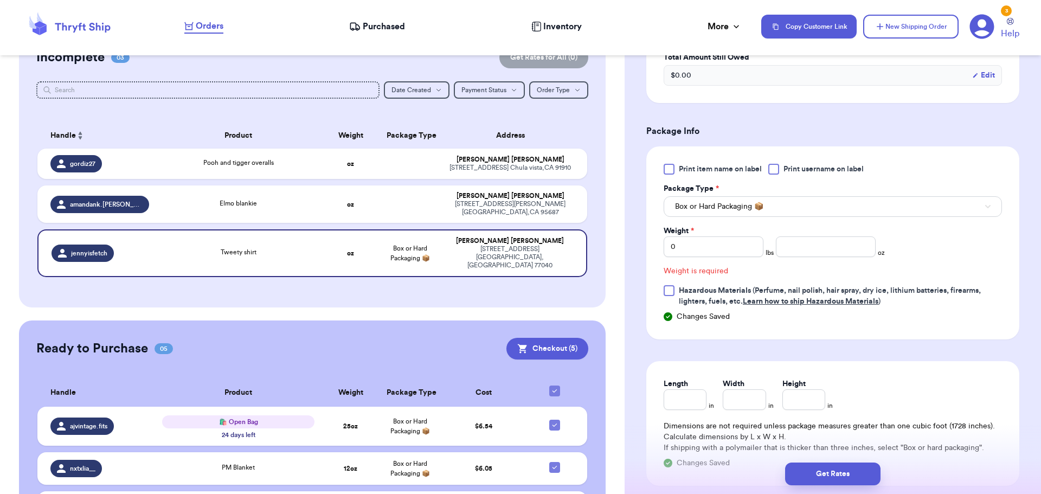
click at [776, 170] on div at bounding box center [773, 169] width 11 height 11
click at [0, 0] on input "Print username on label" at bounding box center [0, 0] width 0 height 0
click at [803, 242] on input "number" at bounding box center [826, 246] width 100 height 21
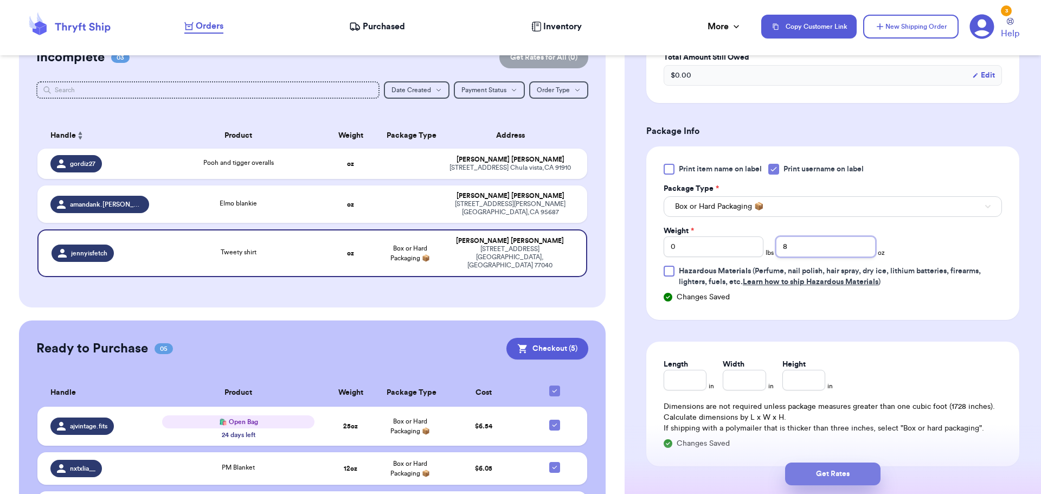
type input "8"
click at [832, 473] on button "Get Rates" at bounding box center [832, 474] width 95 height 23
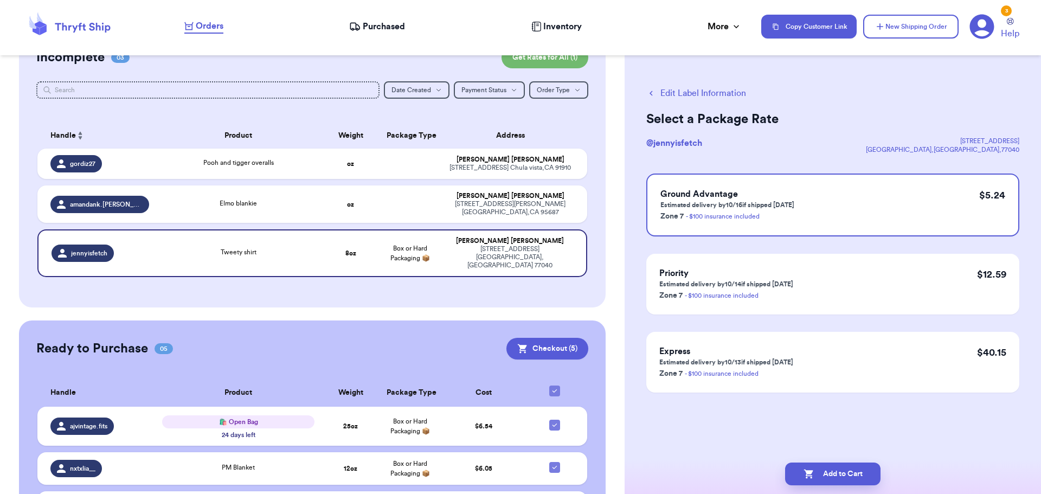
scroll to position [0, 0]
click at [832, 473] on button "Add to Cart" at bounding box center [832, 474] width 95 height 23
checkbox input "true"
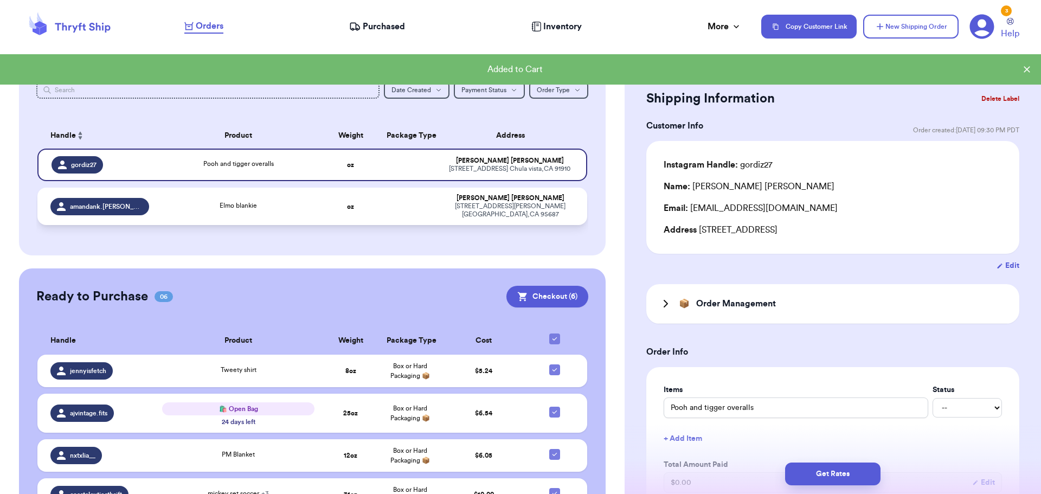
click at [414, 195] on td at bounding box center [409, 206] width 59 height 37
type input "Elmo blankie"
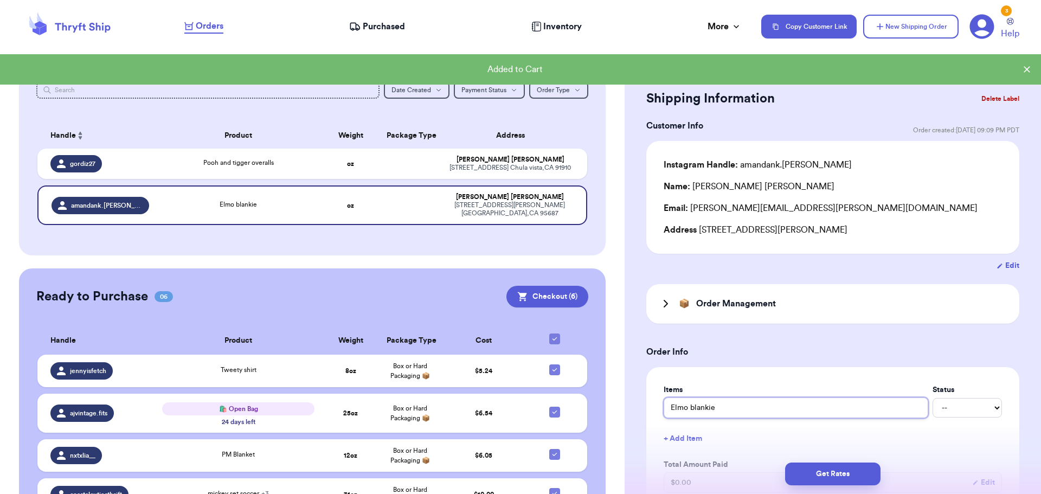
click at [745, 404] on input "Elmo blankie" at bounding box center [796, 407] width 265 height 21
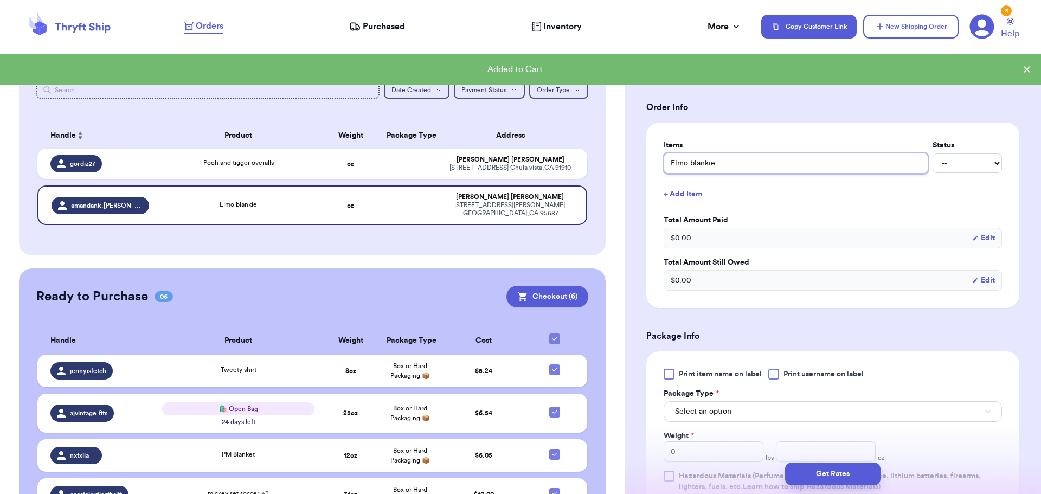
scroll to position [380, 0]
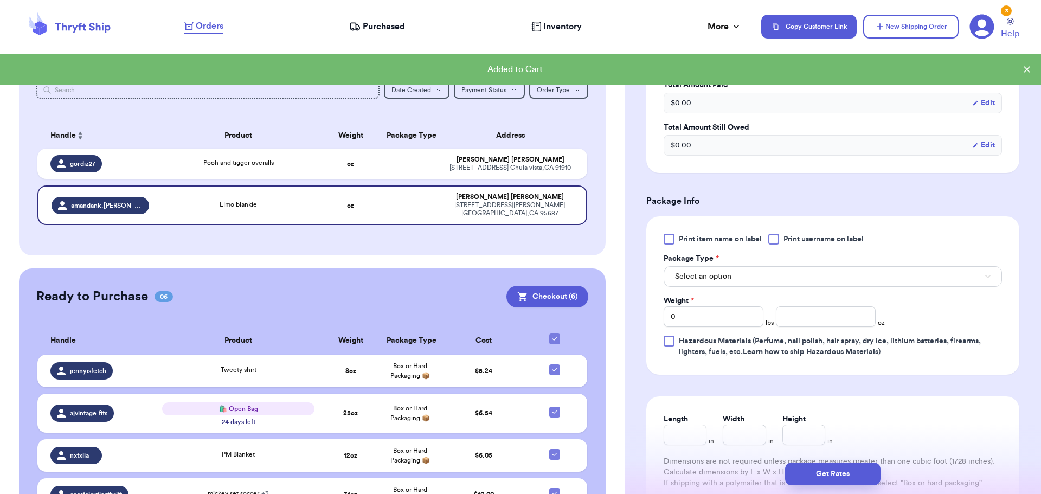
click at [778, 240] on div at bounding box center [773, 239] width 11 height 11
click at [0, 0] on input "Print username on label" at bounding box center [0, 0] width 0 height 0
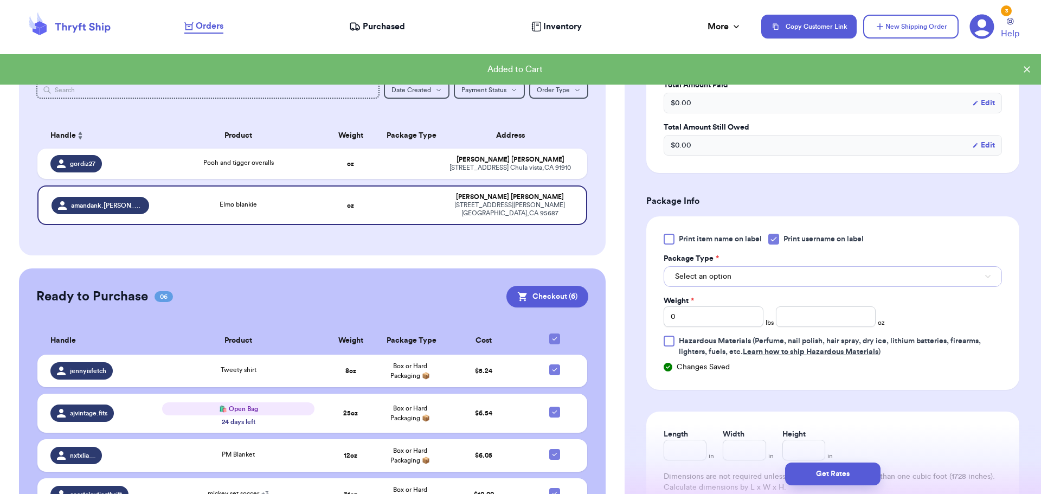
click at [777, 281] on button "Select an option" at bounding box center [833, 276] width 338 height 21
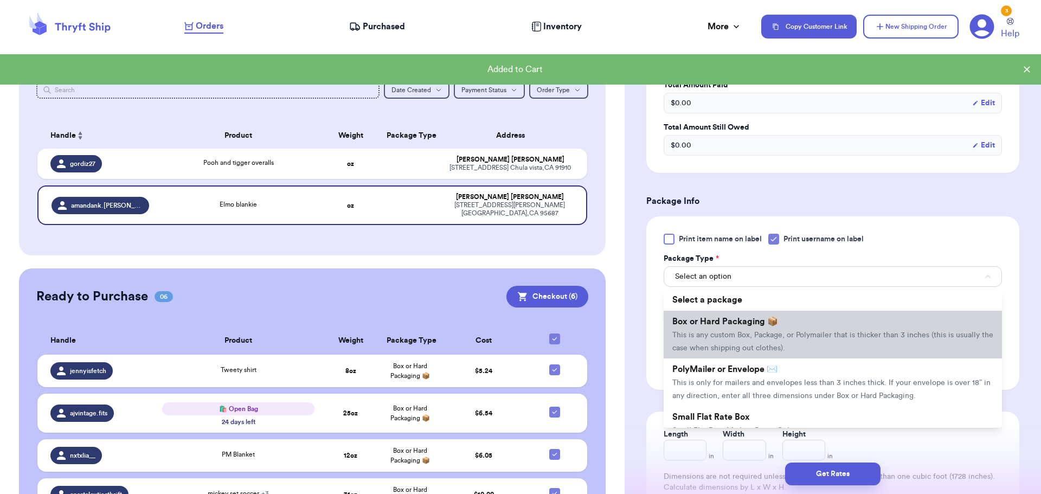
click at [778, 325] on span "Box or Hard Packaging 📦" at bounding box center [725, 321] width 106 height 9
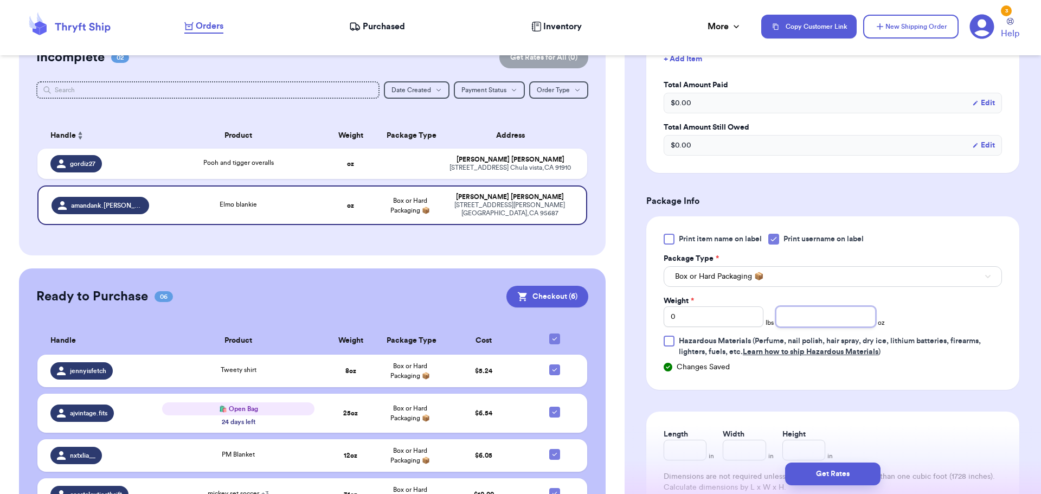
click at [788, 314] on input "number" at bounding box center [826, 316] width 100 height 21
type input "15"
click at [829, 480] on button "Get Rates" at bounding box center [832, 474] width 95 height 23
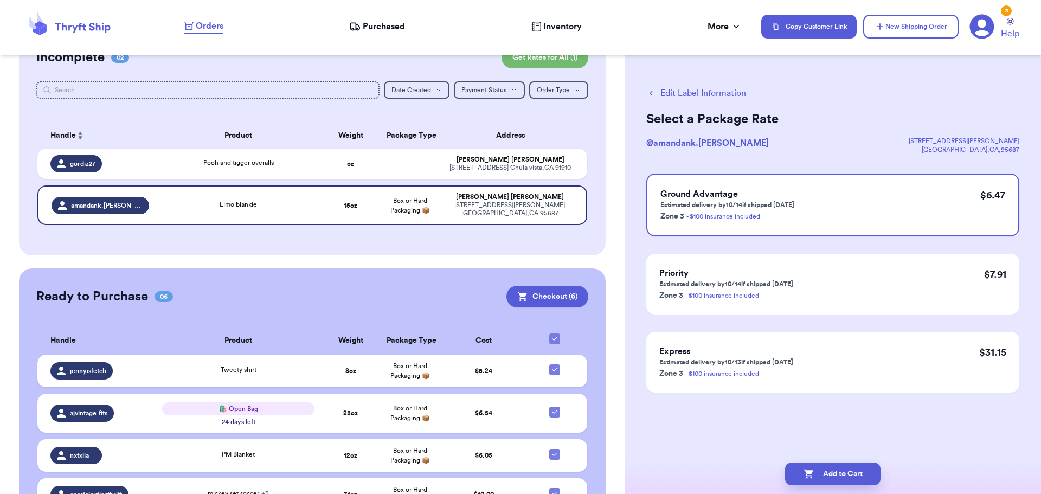
scroll to position [0, 0]
click at [829, 480] on button "Add to Cart" at bounding box center [832, 474] width 95 height 23
checkbox input "true"
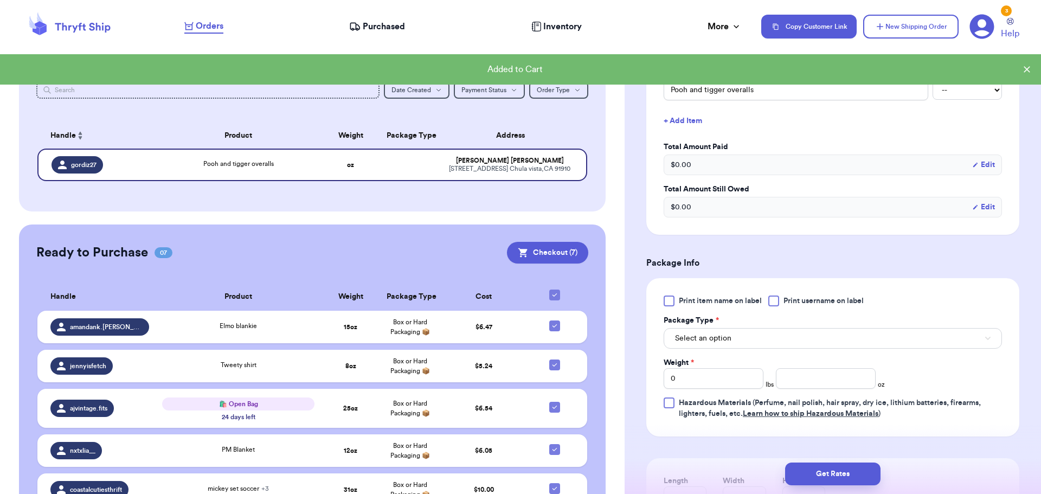
scroll to position [380, 0]
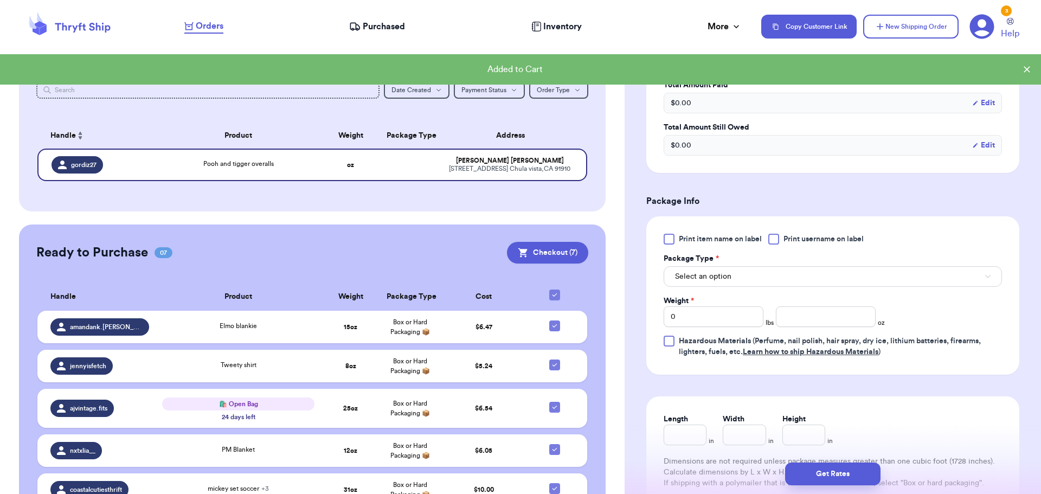
click at [776, 239] on div at bounding box center [773, 239] width 11 height 11
click at [0, 0] on input "Print username on label" at bounding box center [0, 0] width 0 height 0
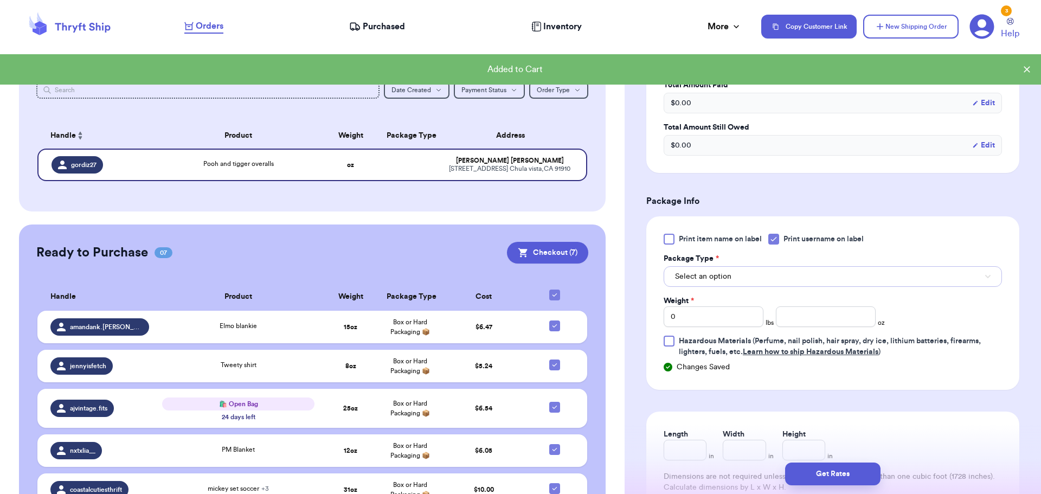
click at [769, 275] on button "Select an option" at bounding box center [833, 276] width 338 height 21
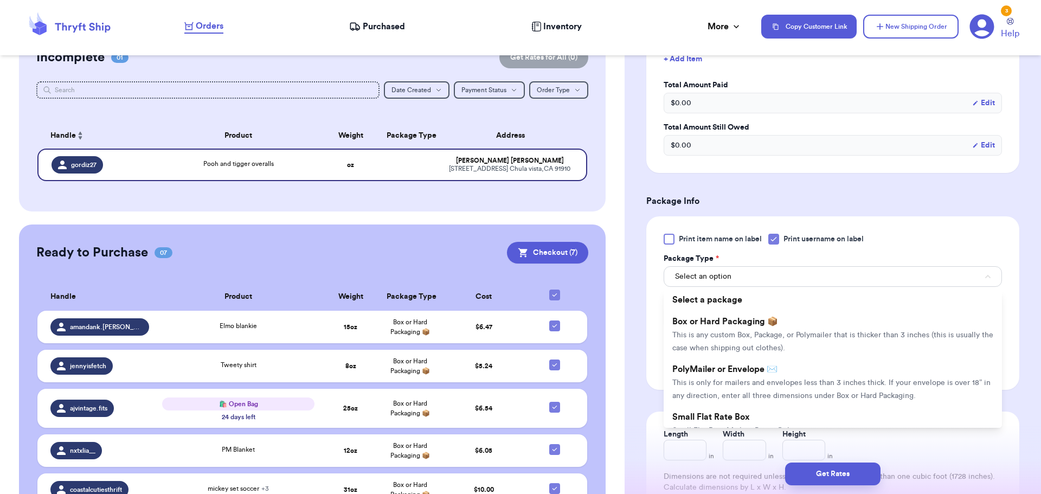
click at [794, 332] on span "This is any custom Box, Package, or Polymailer that is thicker than 3 inches (t…" at bounding box center [832, 341] width 321 height 21
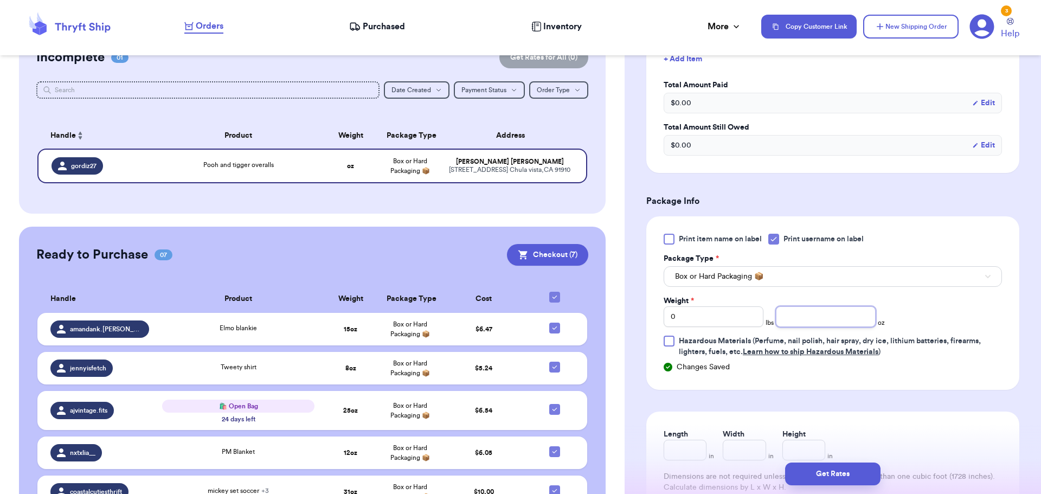
click at [795, 318] on input "number" at bounding box center [826, 316] width 100 height 21
type input "14"
click at [849, 476] on button "Get Rates" at bounding box center [832, 474] width 95 height 23
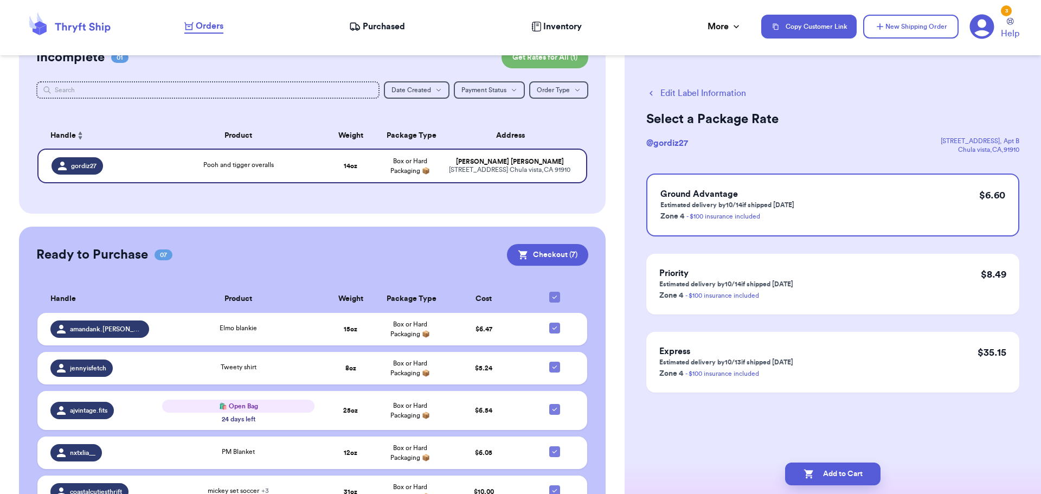
scroll to position [0, 0]
click at [848, 475] on button "Add to Cart" at bounding box center [832, 474] width 95 height 23
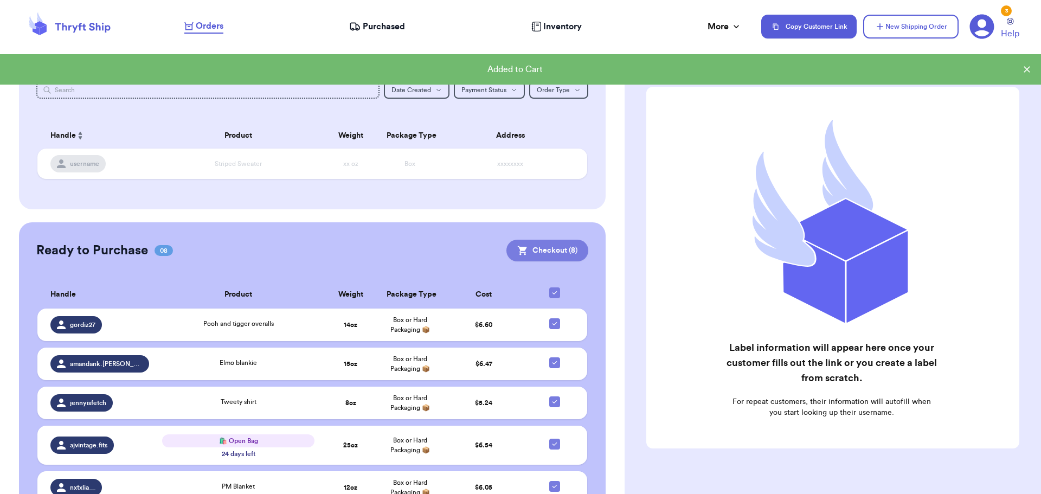
click at [540, 241] on button "Checkout ( 8 )" at bounding box center [547, 251] width 82 height 22
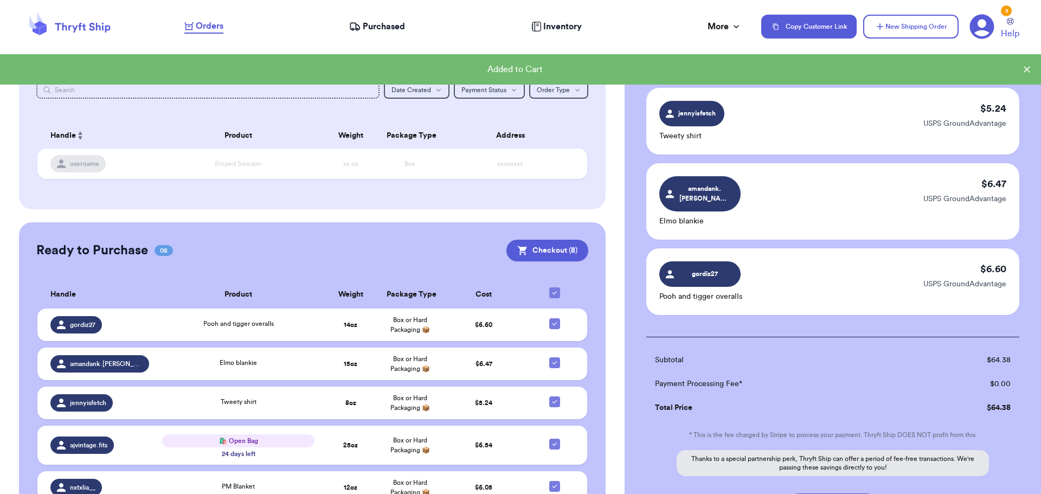
scroll to position [434, 0]
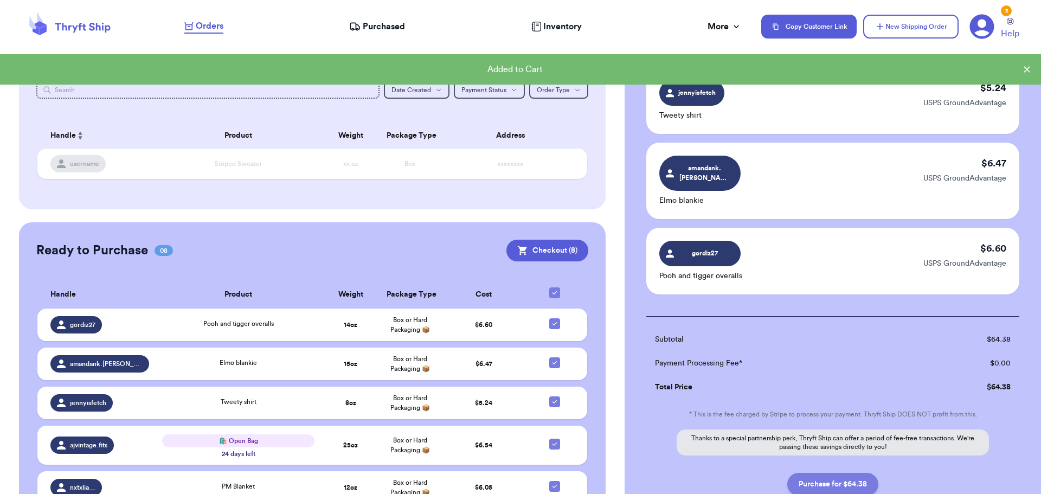
click at [835, 473] on button "Purchase for $64.38" at bounding box center [832, 484] width 91 height 23
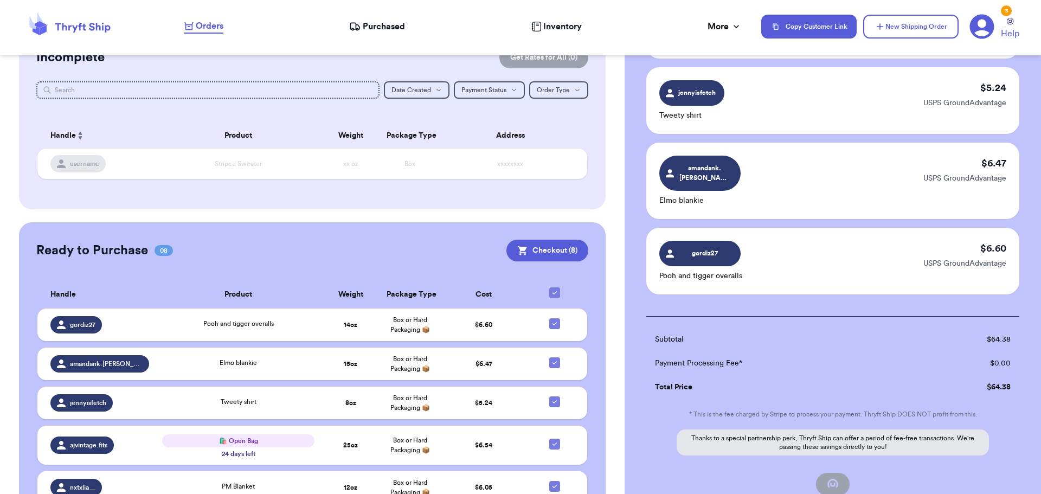
checkbox input "false"
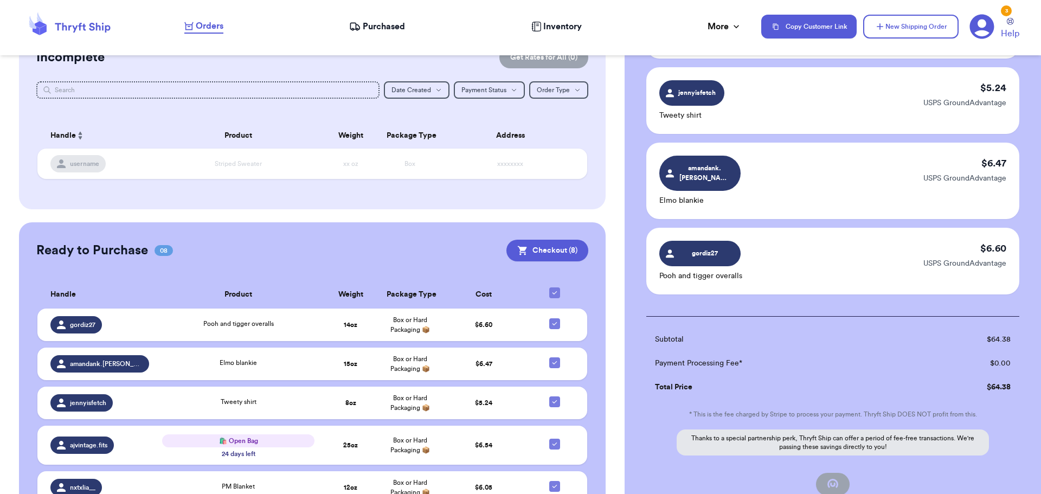
checkbox input "false"
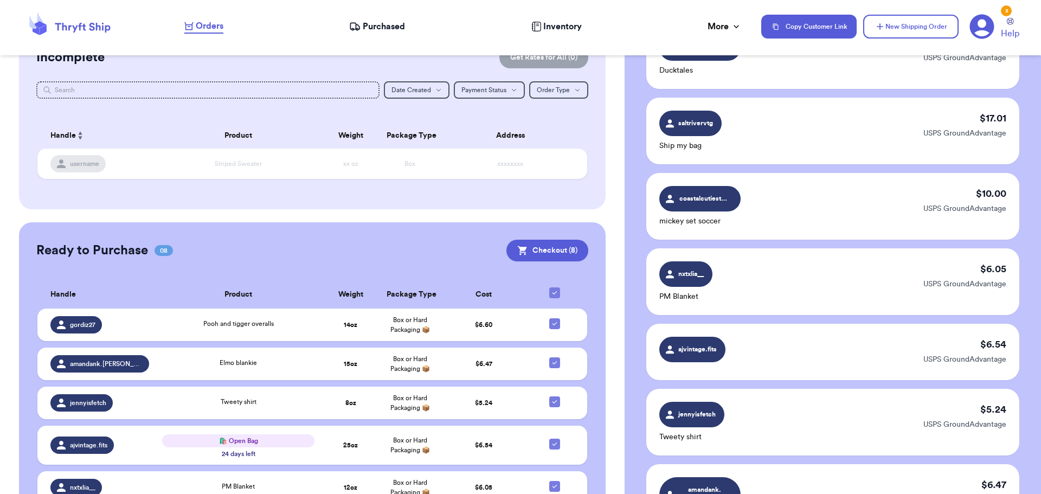
checkbox input "true"
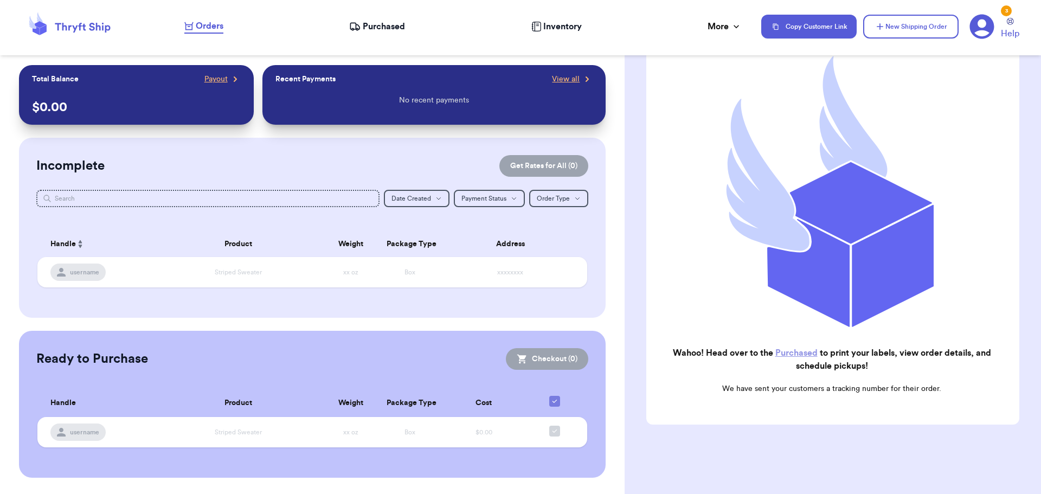
scroll to position [0, 0]
click at [387, 22] on span "Purchased" at bounding box center [384, 26] width 42 height 13
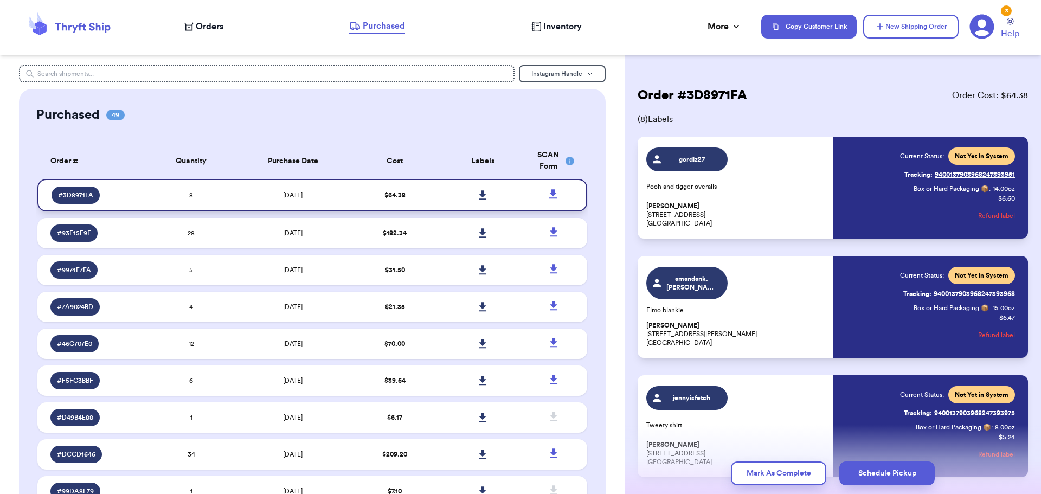
click at [479, 191] on icon at bounding box center [483, 195] width 8 height 10
